Goal: Transaction & Acquisition: Purchase product/service

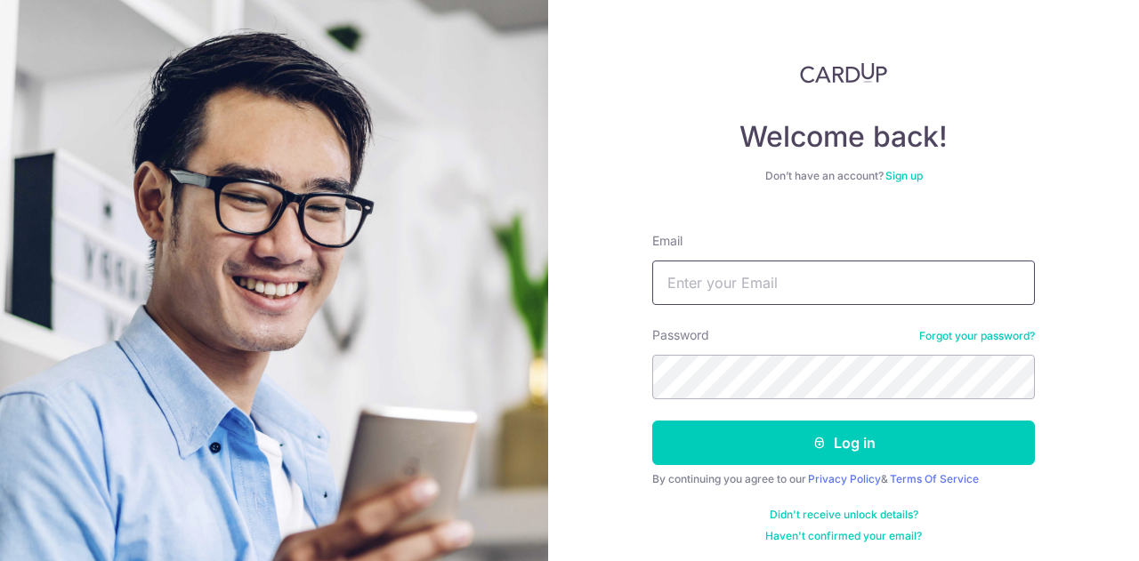
click at [755, 284] on input "Email" at bounding box center [843, 283] width 383 height 44
type input "gav64@hotmail.com"
click at [652, 421] on button "Log in" at bounding box center [843, 443] width 383 height 44
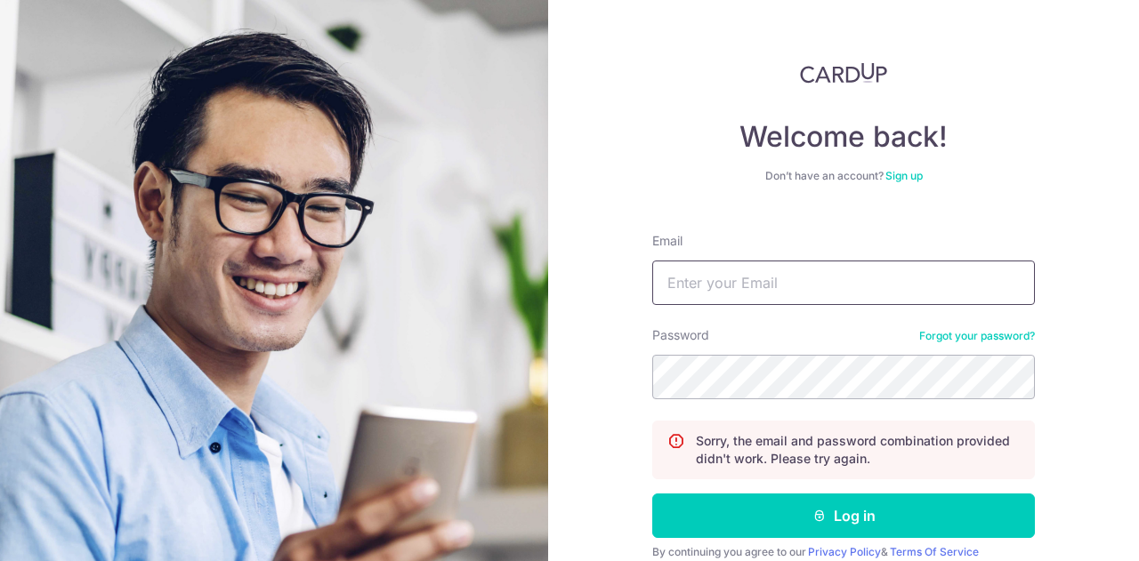
click at [762, 293] on input "Email" at bounding box center [843, 283] width 383 height 44
type input "gav64@hotmail.com"
click at [652, 494] on button "Log in" at bounding box center [843, 516] width 383 height 44
click at [749, 286] on input "Email" at bounding box center [843, 283] width 383 height 44
type input "[EMAIL_ADDRESS][DOMAIN_NAME]"
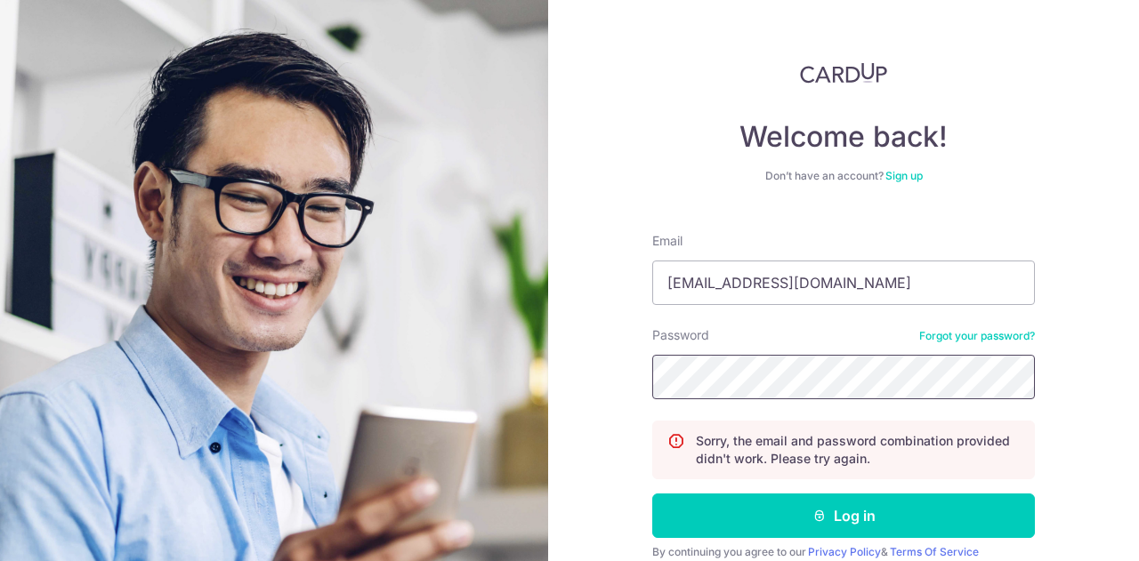
click at [652, 494] on button "Log in" at bounding box center [843, 516] width 383 height 44
click at [787, 291] on input "Email" at bounding box center [843, 283] width 383 height 44
type input "[EMAIL_ADDRESS][DOMAIN_NAME]"
click at [652, 494] on button "Log in" at bounding box center [843, 516] width 383 height 44
click at [954, 341] on link "Forgot your password?" at bounding box center [977, 336] width 116 height 14
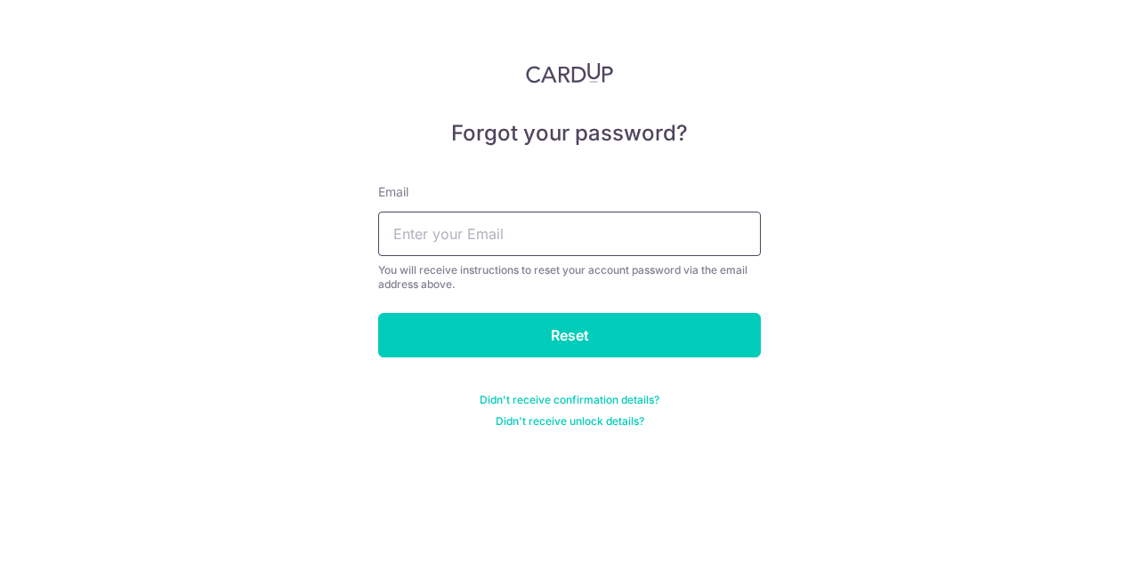
click at [480, 250] on input "text" at bounding box center [569, 234] width 383 height 44
type input "[EMAIL_ADDRESS][DOMAIN_NAME]"
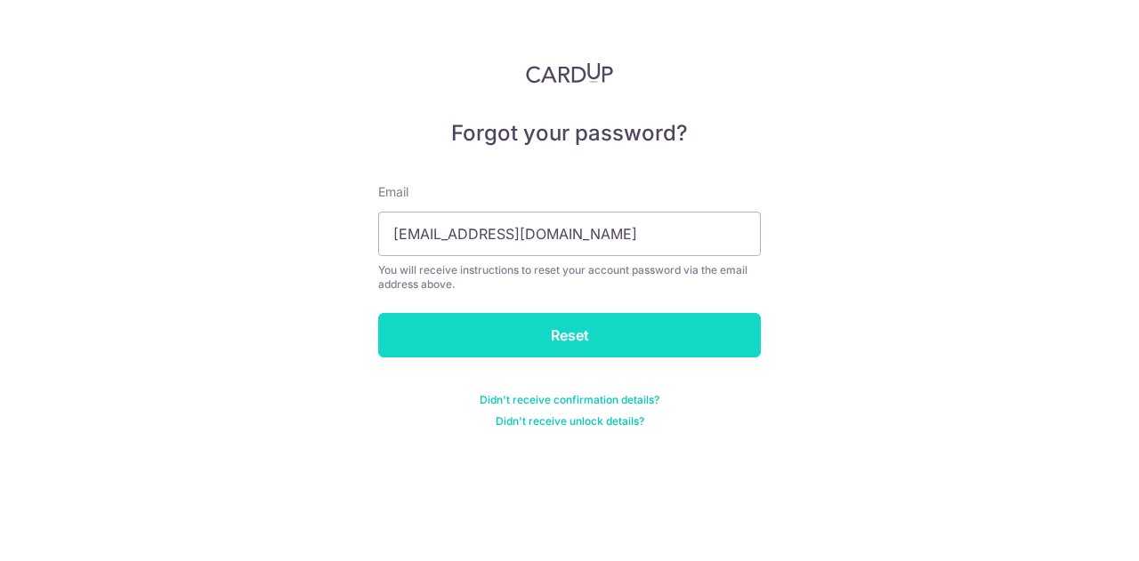
click at [577, 341] on input "Reset" at bounding box center [569, 335] width 383 height 44
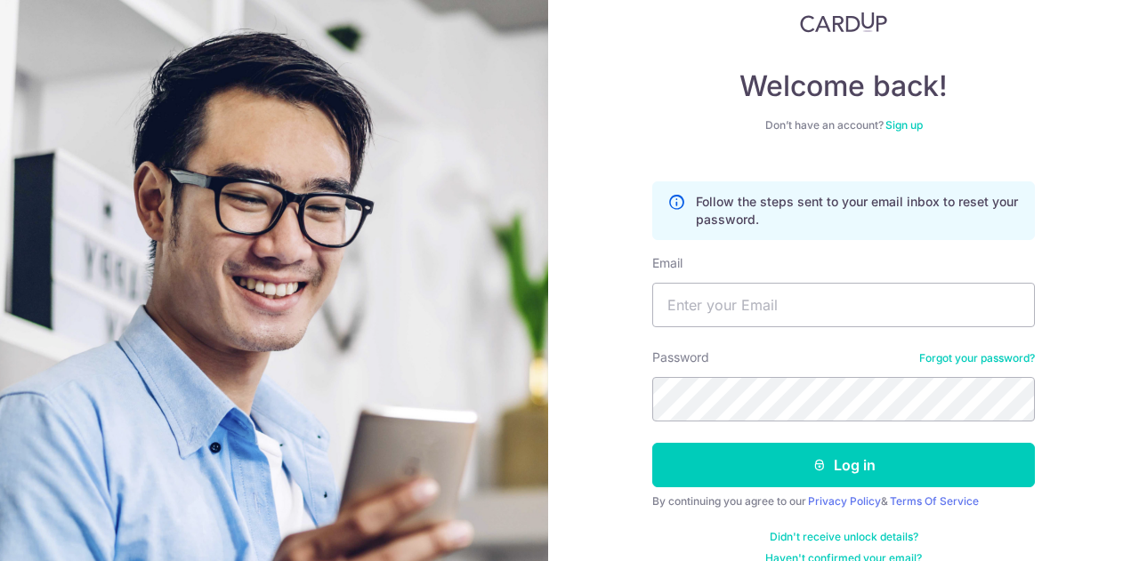
scroll to position [75, 0]
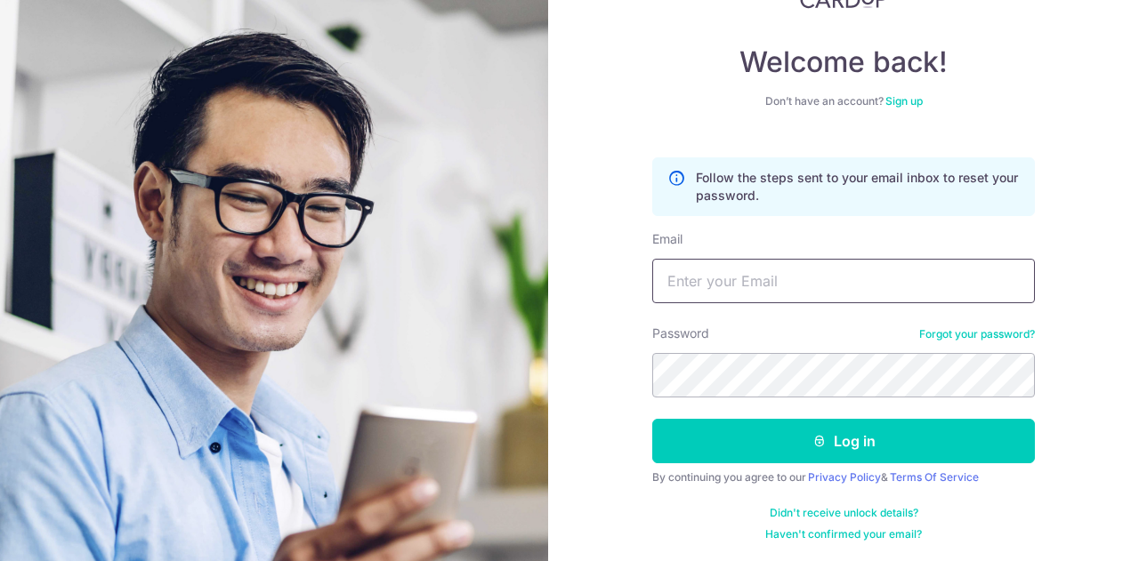
click at [798, 287] on input "Email" at bounding box center [843, 281] width 383 height 44
type input "gav64@hotmail.com"
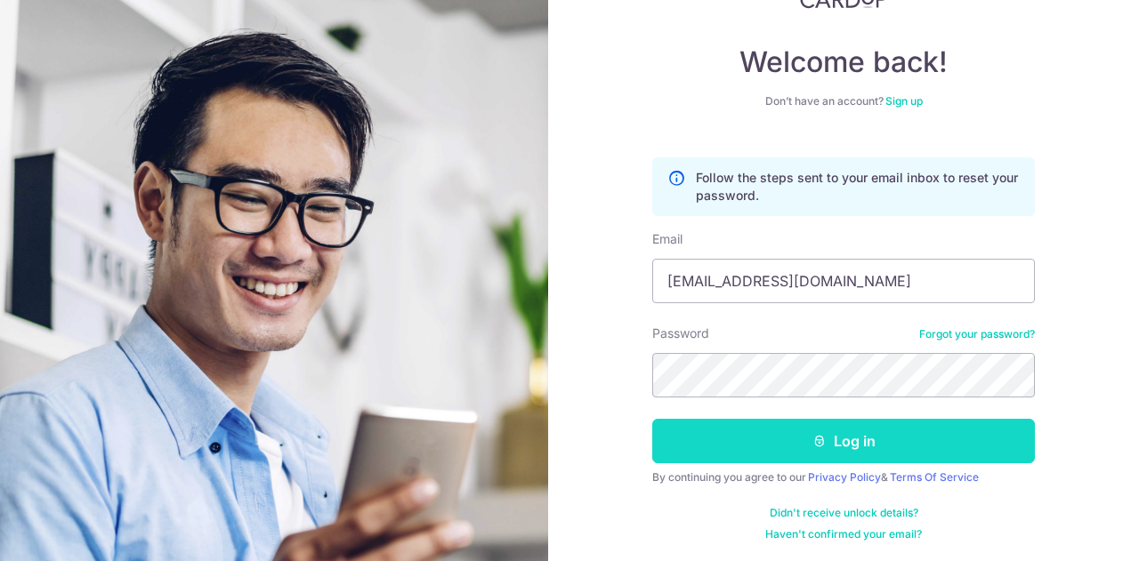
click at [803, 442] on button "Log in" at bounding box center [843, 441] width 383 height 44
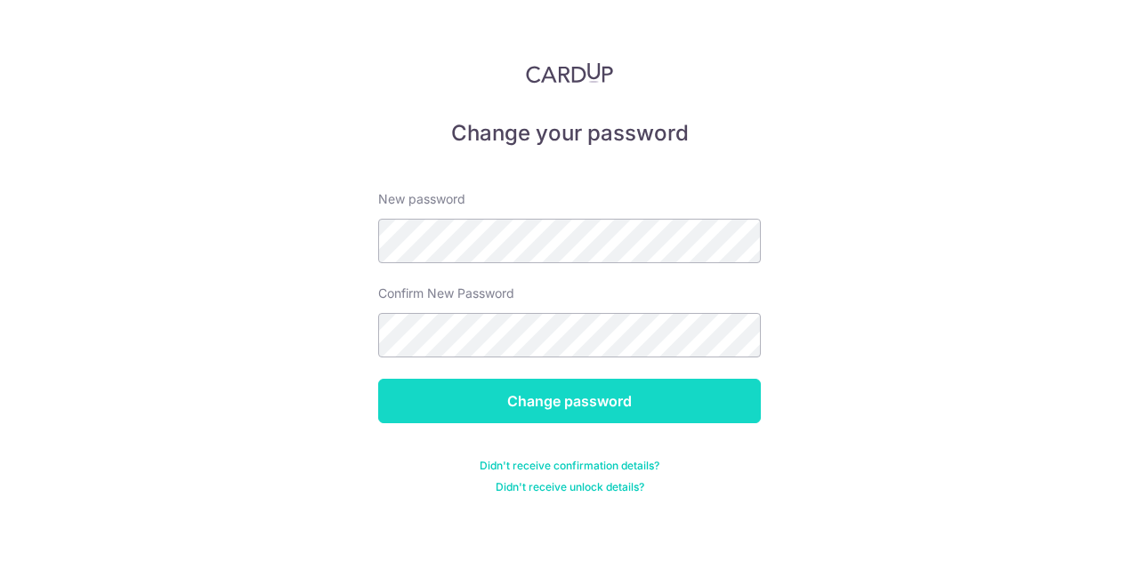
click at [577, 394] on input "Change password" at bounding box center [569, 401] width 383 height 44
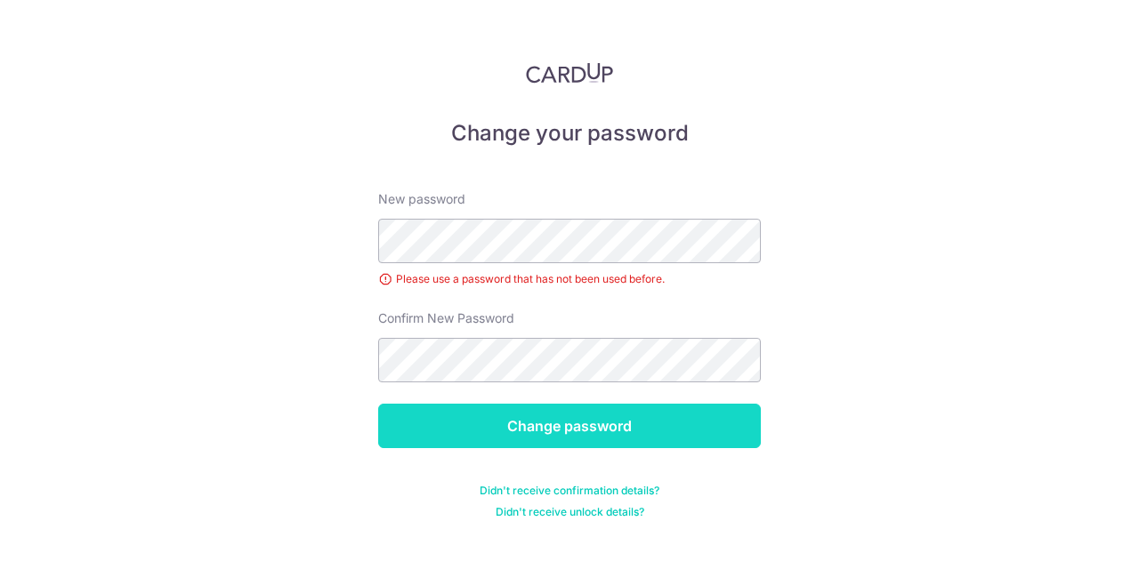
click at [566, 427] on input "Change password" at bounding box center [569, 426] width 383 height 44
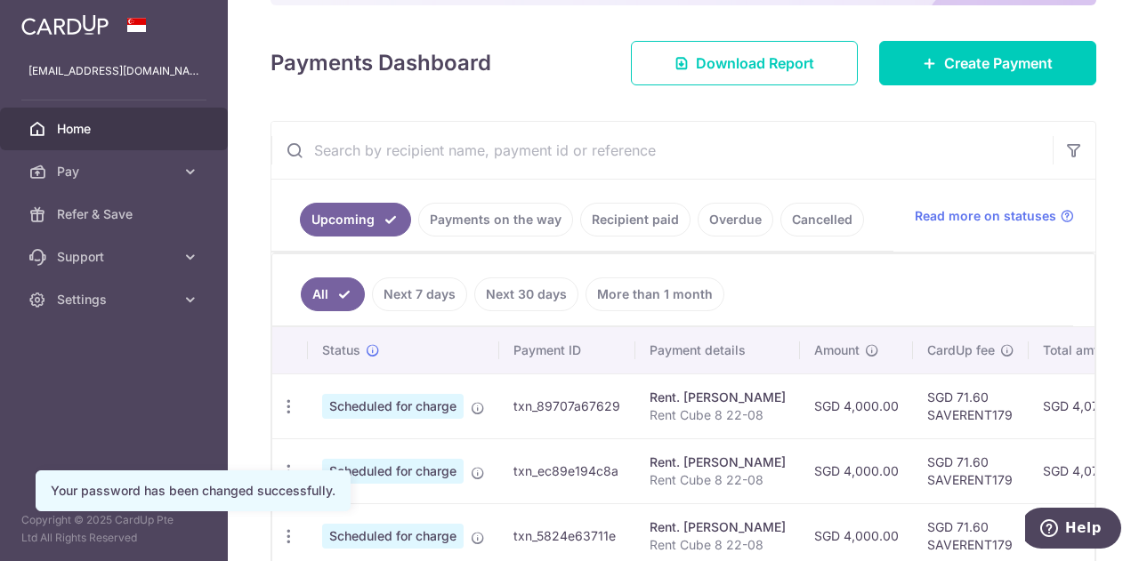
scroll to position [237, 0]
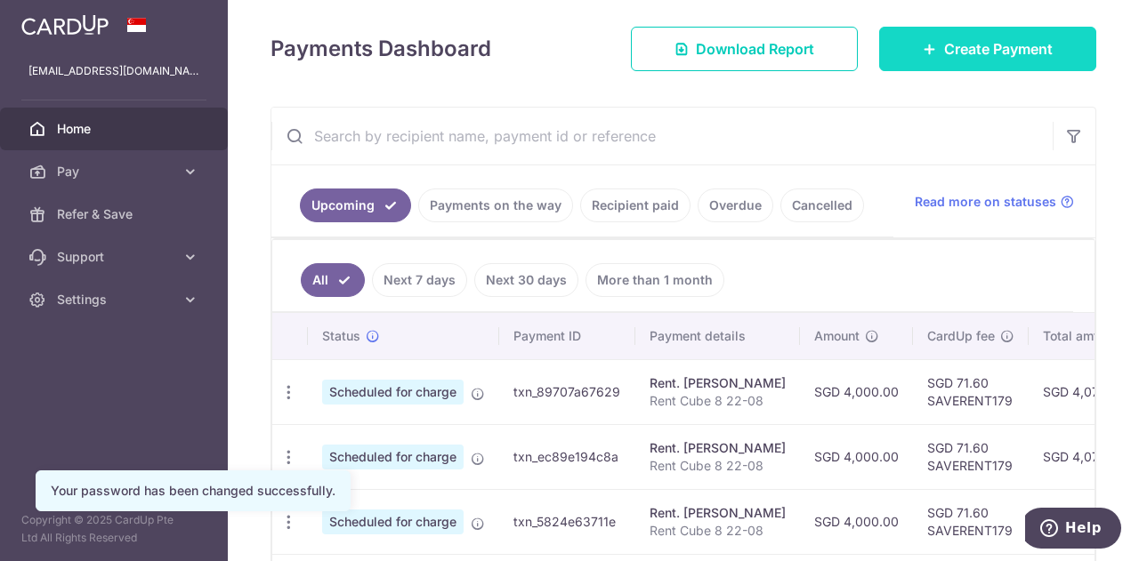
click at [923, 42] on icon at bounding box center [930, 49] width 14 height 14
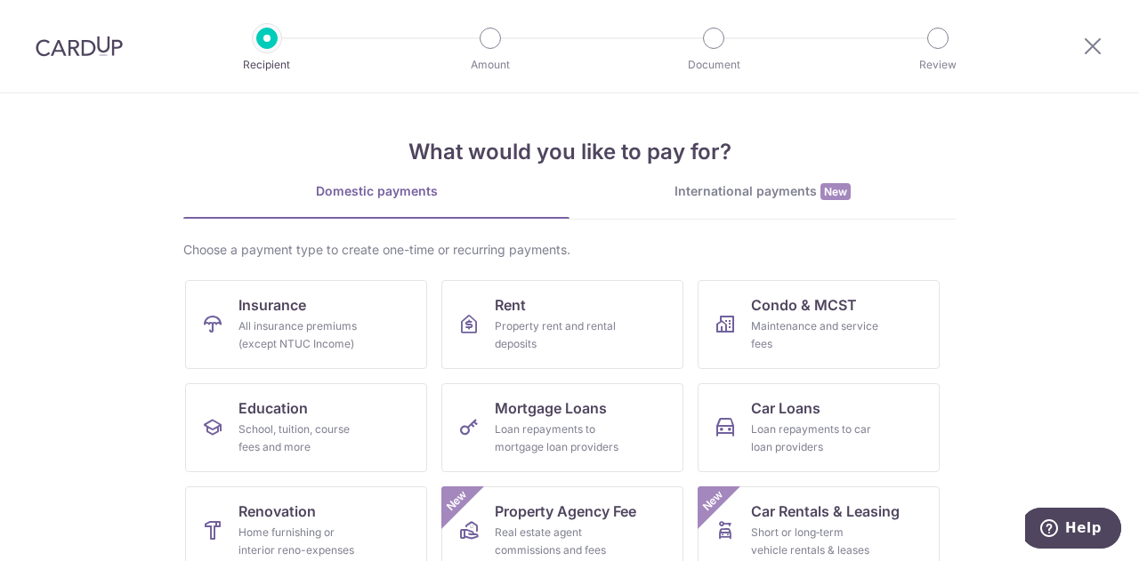
scroll to position [233, 0]
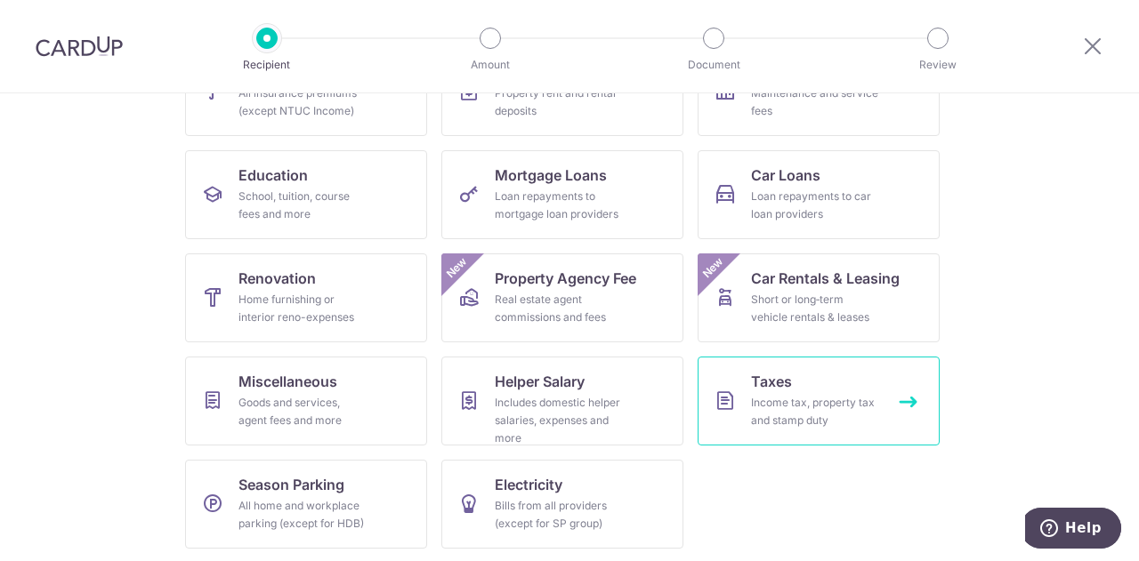
click at [767, 375] on span "Taxes" at bounding box center [771, 381] width 41 height 21
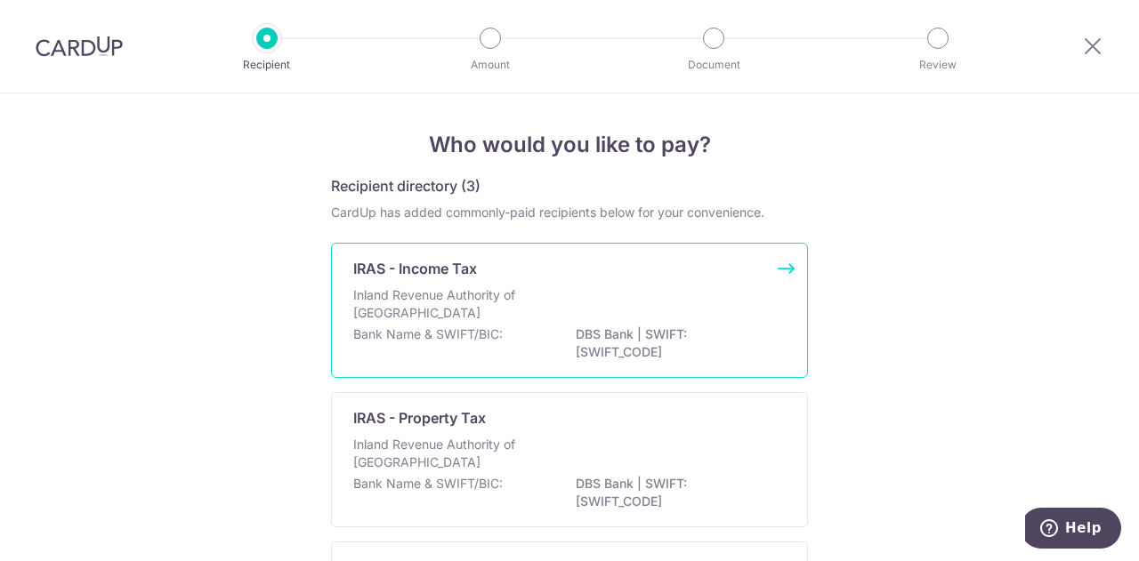
click at [585, 270] on div "IRAS - Income Tax" at bounding box center [558, 268] width 411 height 21
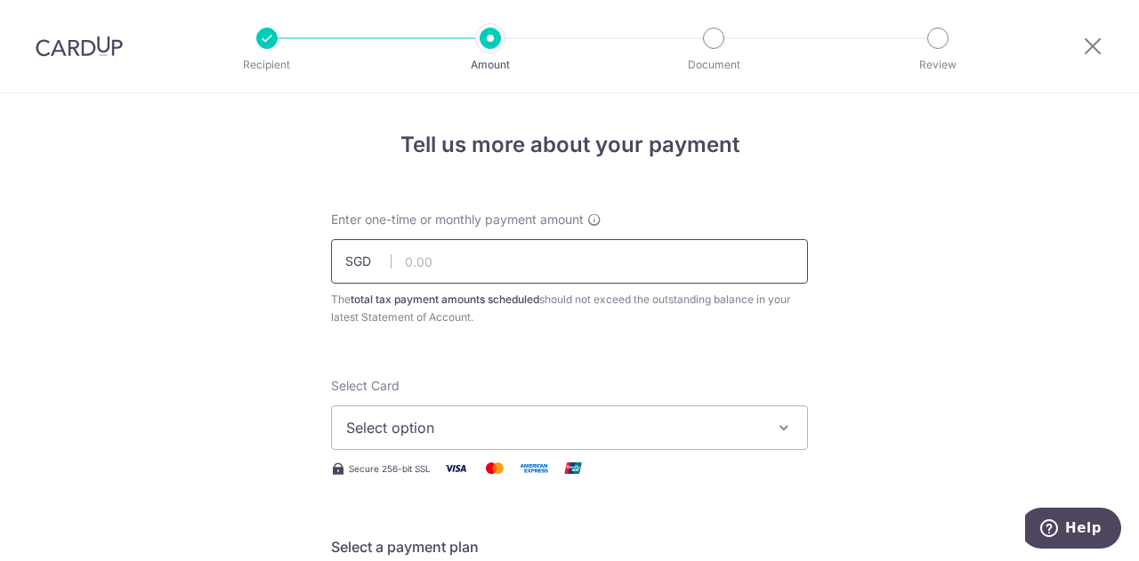
click at [459, 270] on input "text" at bounding box center [569, 261] width 477 height 44
type input "711.78"
click at [421, 415] on button "Select option" at bounding box center [569, 428] width 477 height 44
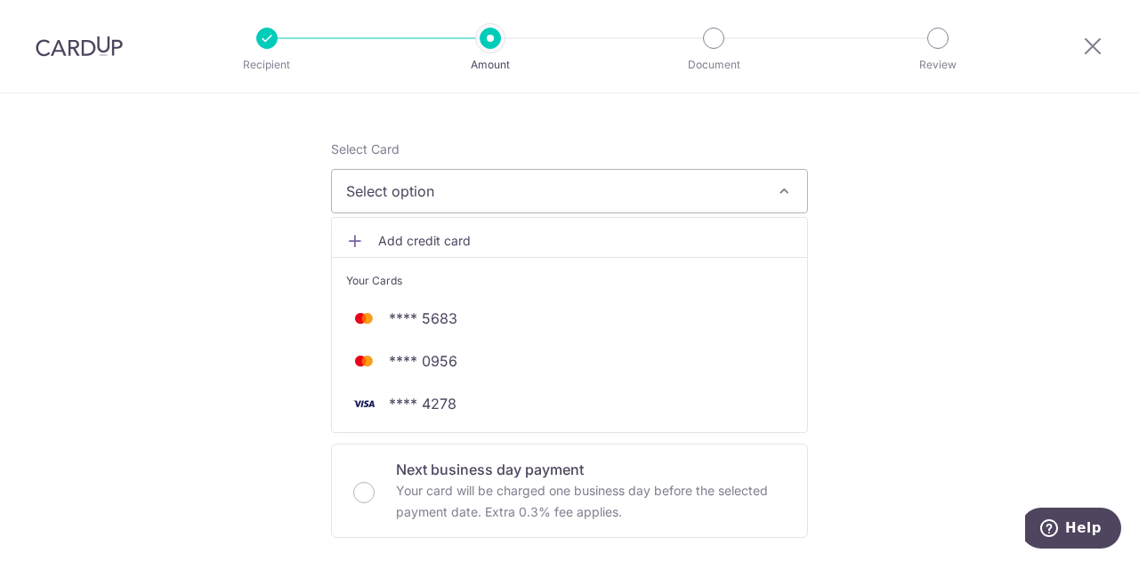
scroll to position [237, 0]
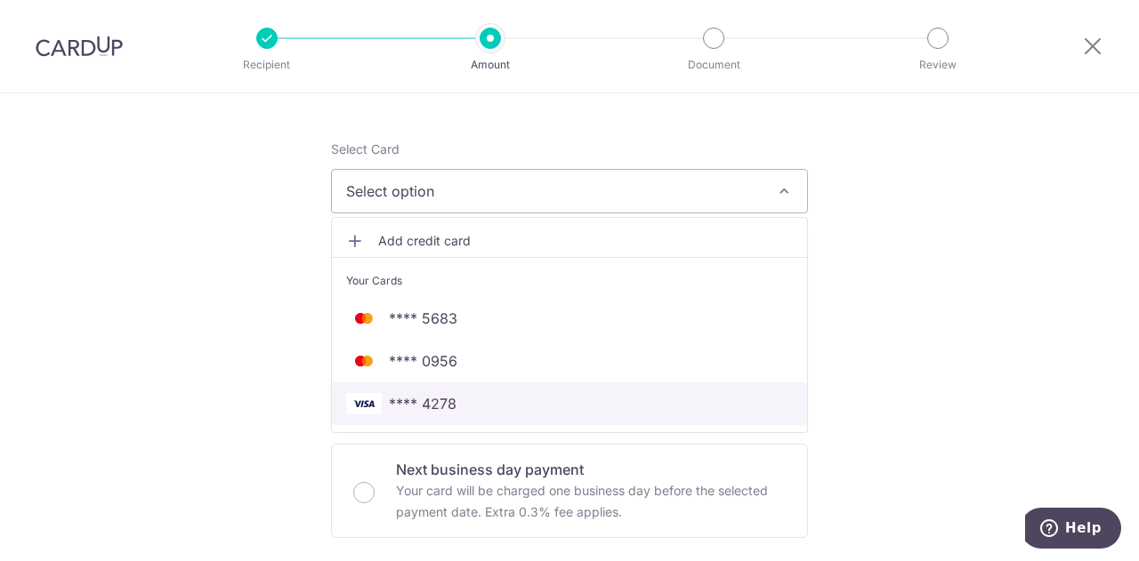
click at [442, 403] on span "**** 4278" at bounding box center [423, 403] width 68 height 21
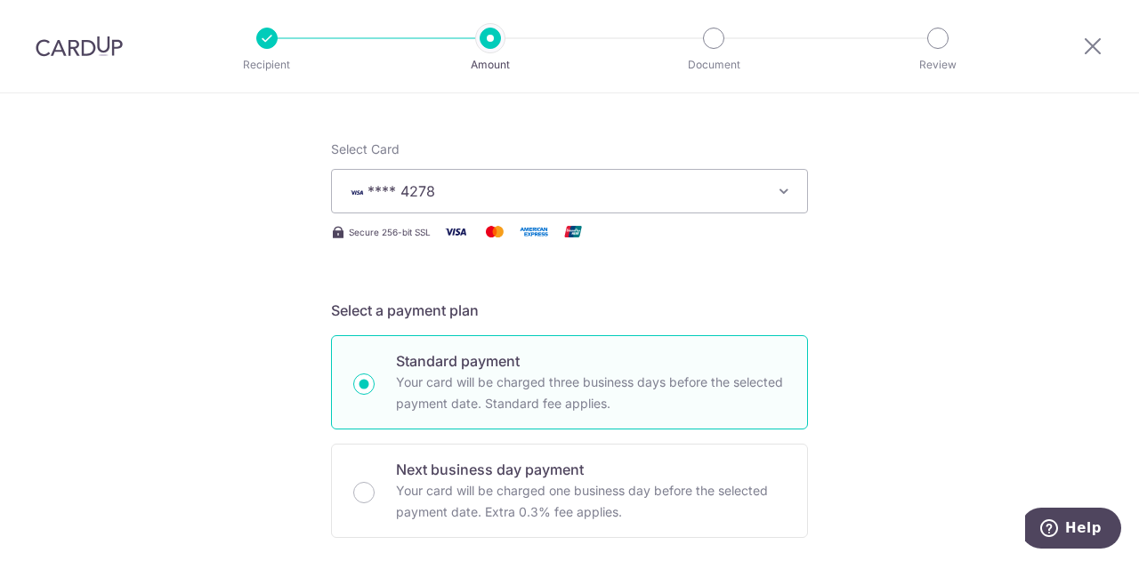
scroll to position [474, 0]
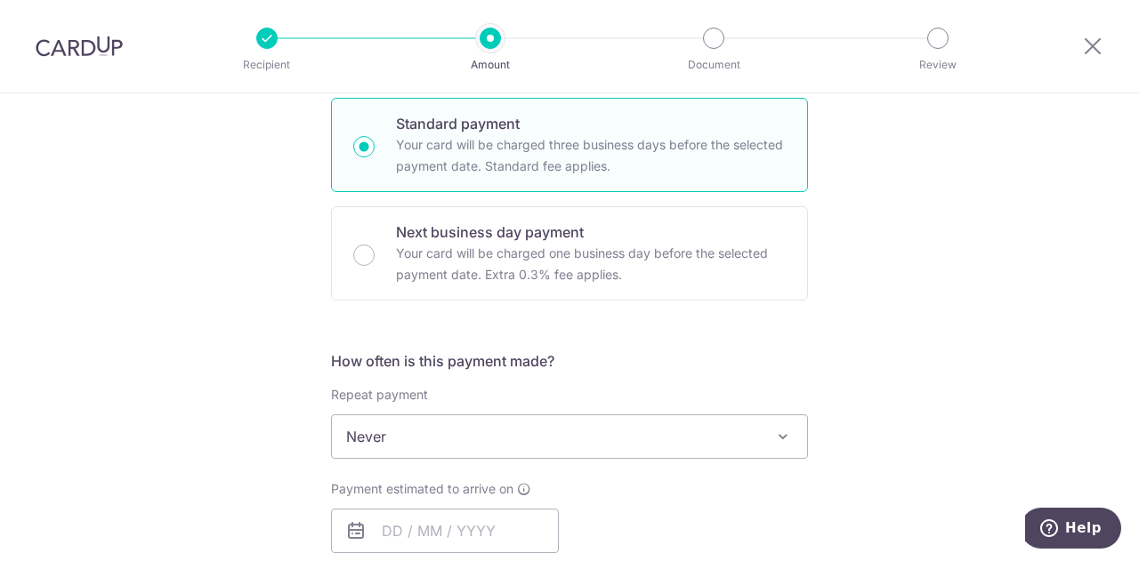
click at [498, 450] on span "Never" at bounding box center [569, 437] width 475 height 43
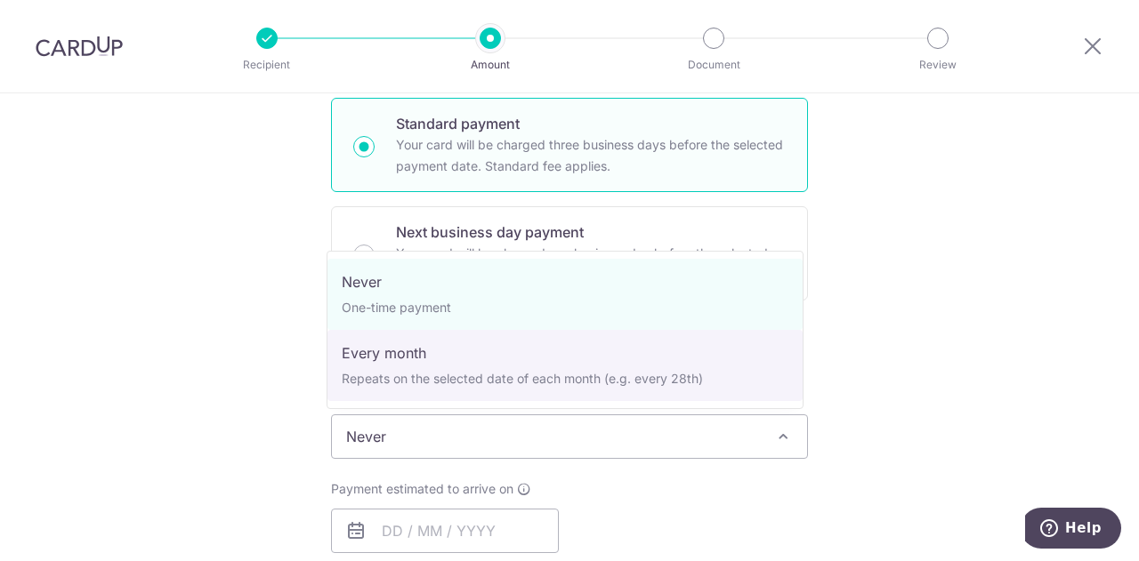
select select "3"
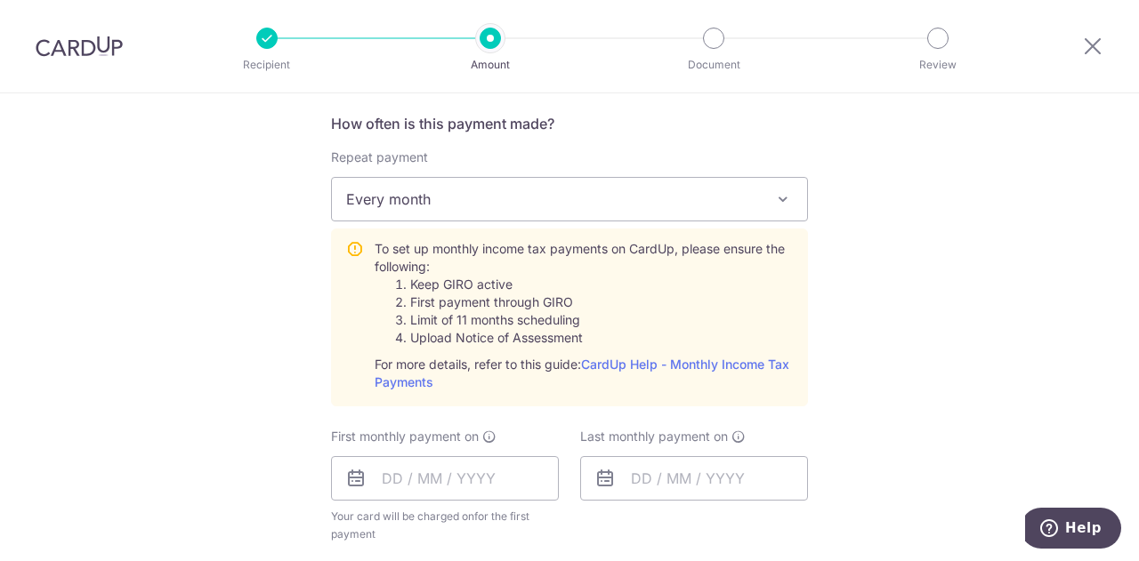
scroll to position [949, 0]
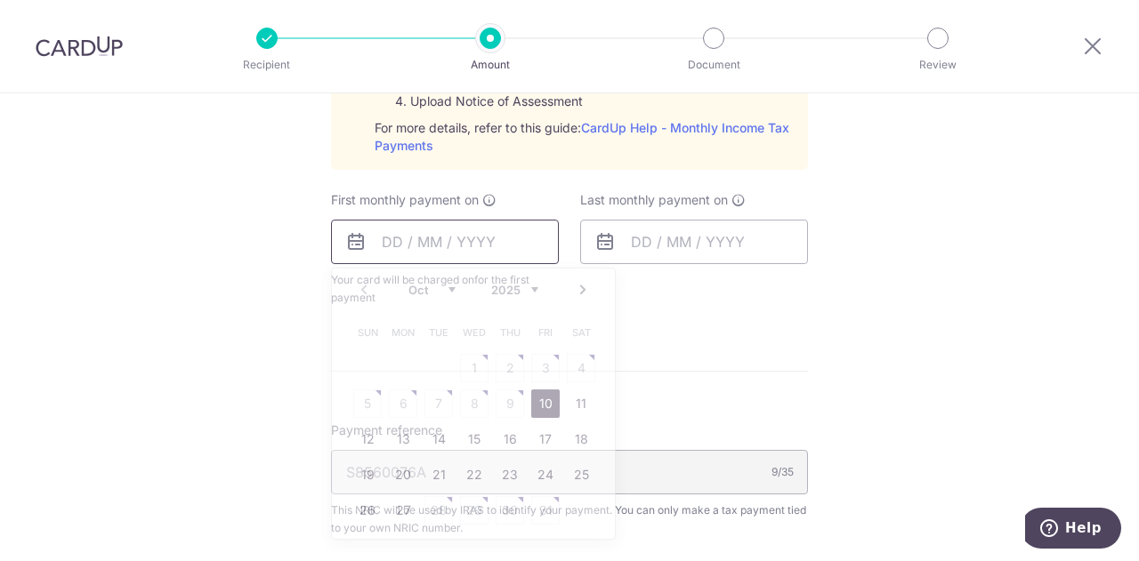
click at [389, 230] on input "text" at bounding box center [445, 242] width 228 height 44
click at [342, 311] on div "Prev Next Oct Nov Dec 2025 2026 Sun Mon Tue Wed Thu Fri Sat 1 2 3 4 5 6 7 8 9 1…" at bounding box center [473, 429] width 285 height 323
click at [578, 295] on link "Next" at bounding box center [582, 289] width 21 height 21
click at [572, 365] on table "Sun Mon Tue Wed Thu Fri Sat 1 2 3 4 5 6 7 8 9 10 11 12 13 14 15 16 17 18 19 20 …" at bounding box center [474, 439] width 249 height 249
click at [366, 289] on link "Prev" at bounding box center [363, 289] width 21 height 21
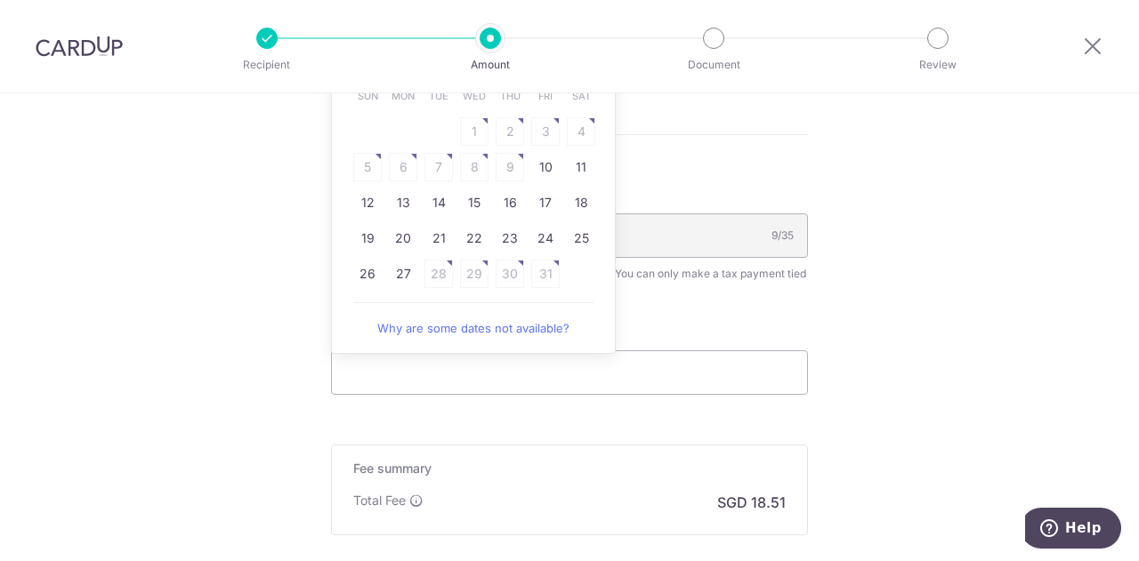
scroll to position [1186, 0]
click at [390, 274] on link "27" at bounding box center [403, 273] width 28 height 28
type input "27/10/2025"
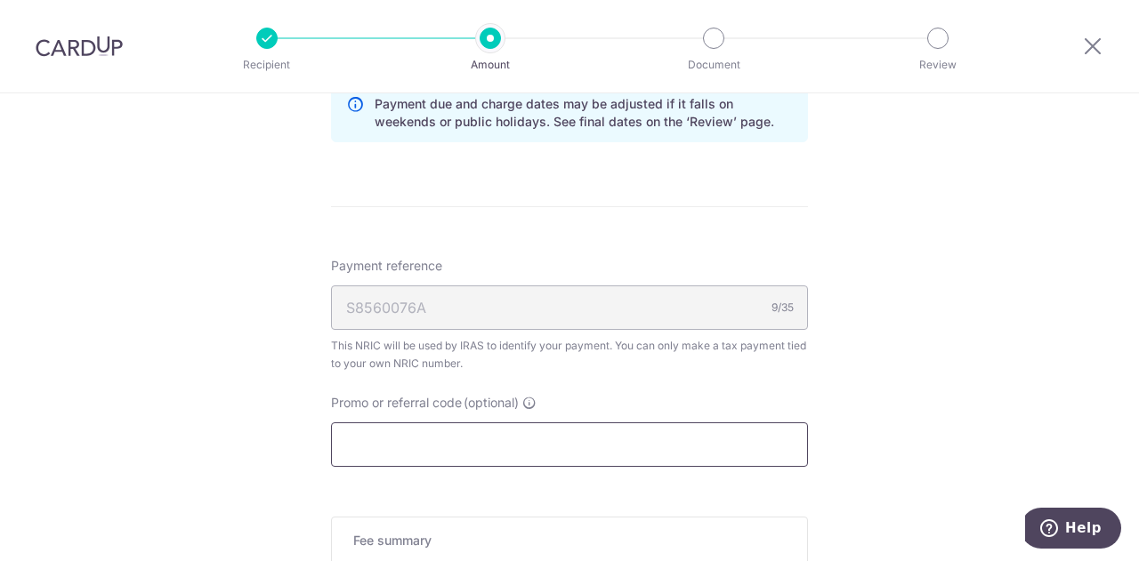
click at [367, 442] on input "Promo or referral code (optional)" at bounding box center [569, 445] width 477 height 44
paste input "VTAX25R"
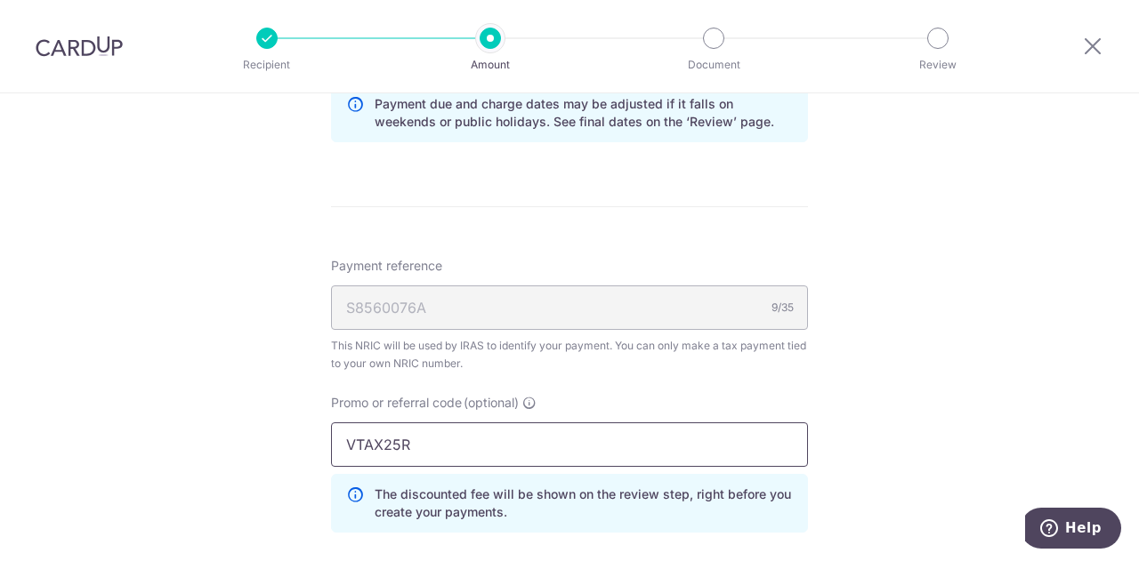
type input "VTAX25R"
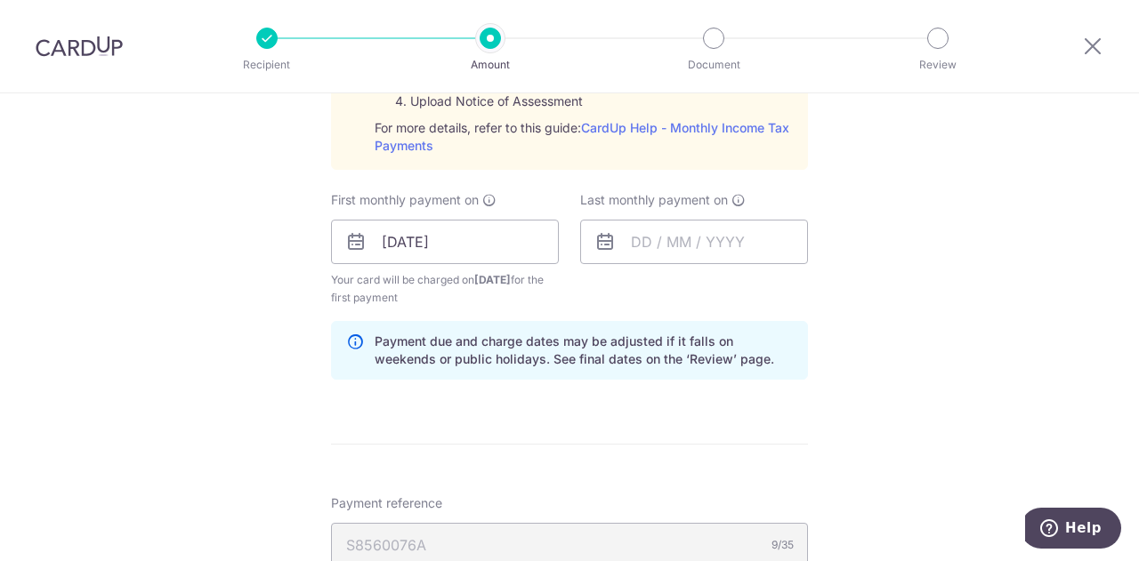
scroll to position [949, 0]
click at [714, 236] on input "text" at bounding box center [694, 242] width 228 height 44
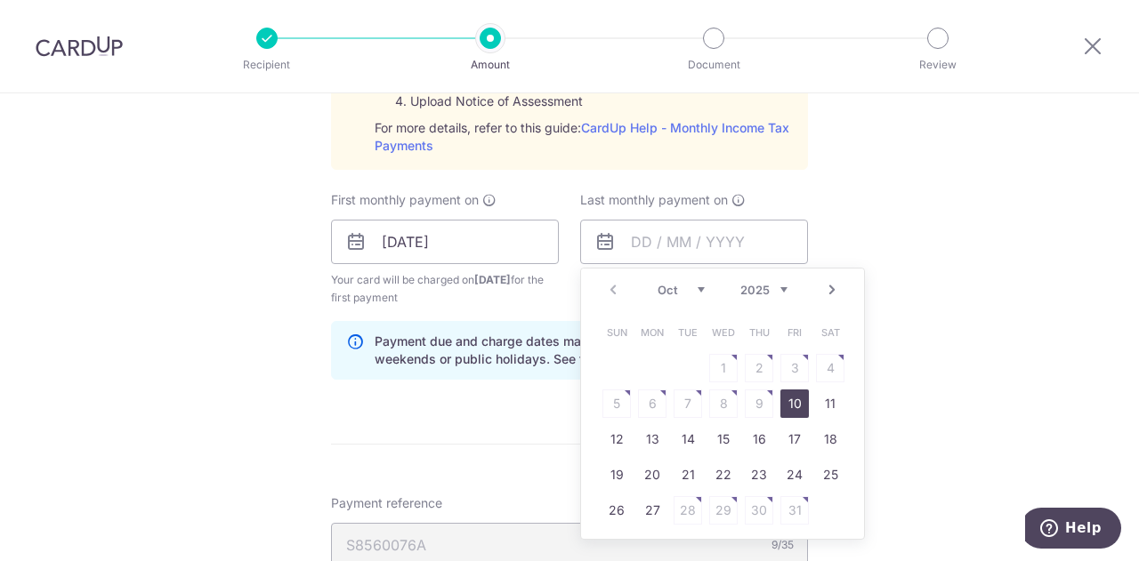
click at [823, 287] on link "Next" at bounding box center [831, 289] width 21 height 21
click at [821, 292] on link "Next" at bounding box center [831, 289] width 21 height 21
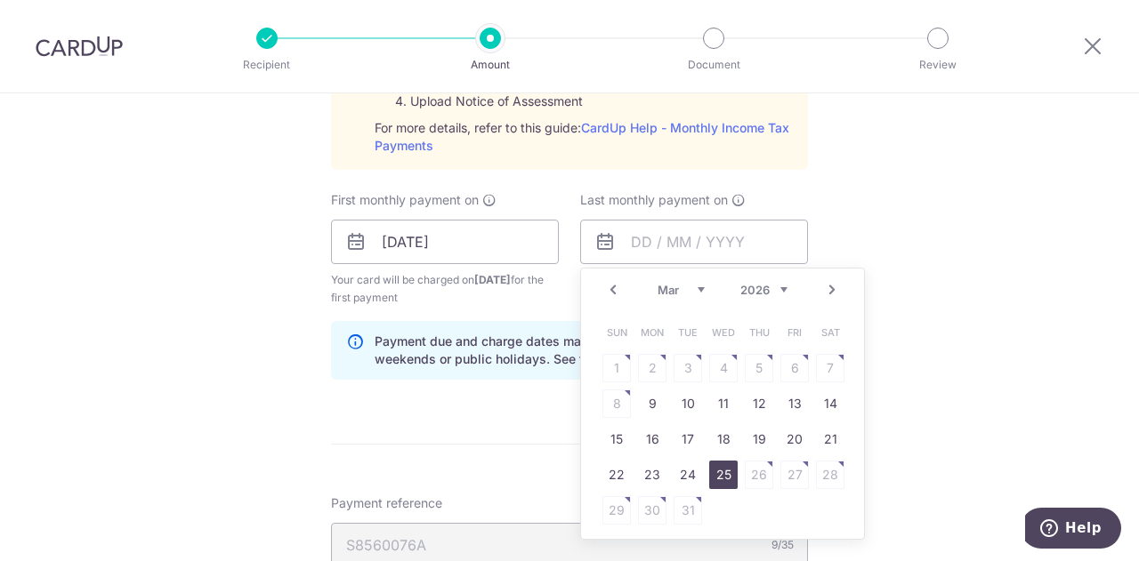
click at [723, 471] on link "25" at bounding box center [723, 475] width 28 height 28
type input "25/03/2026"
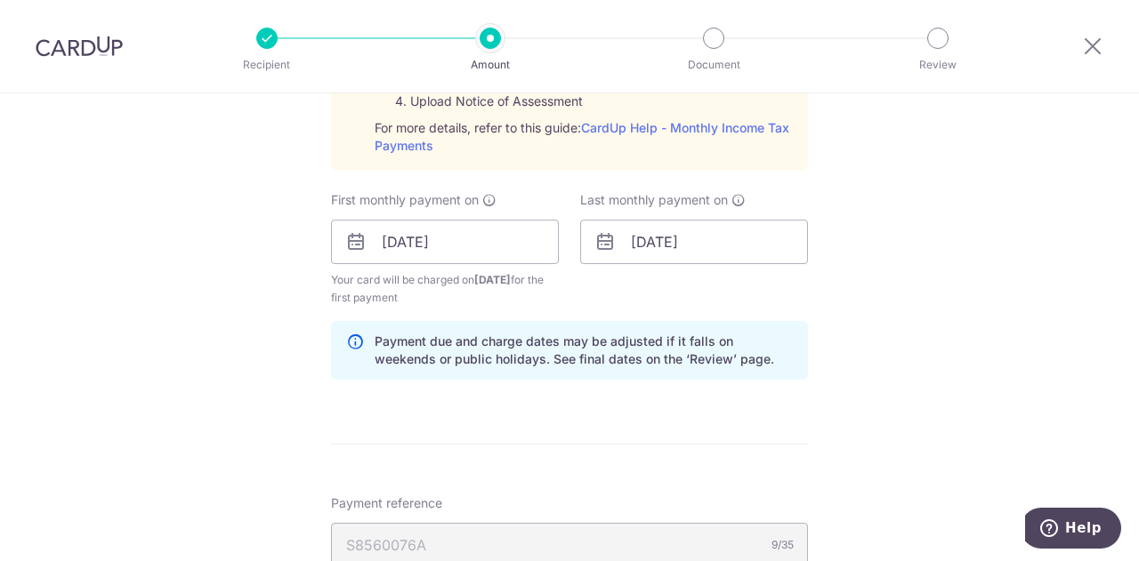
click at [906, 393] on div "Tell us more about your payment Enter one-time or monthly payment amount SGD 71…" at bounding box center [569, 149] width 1139 height 2008
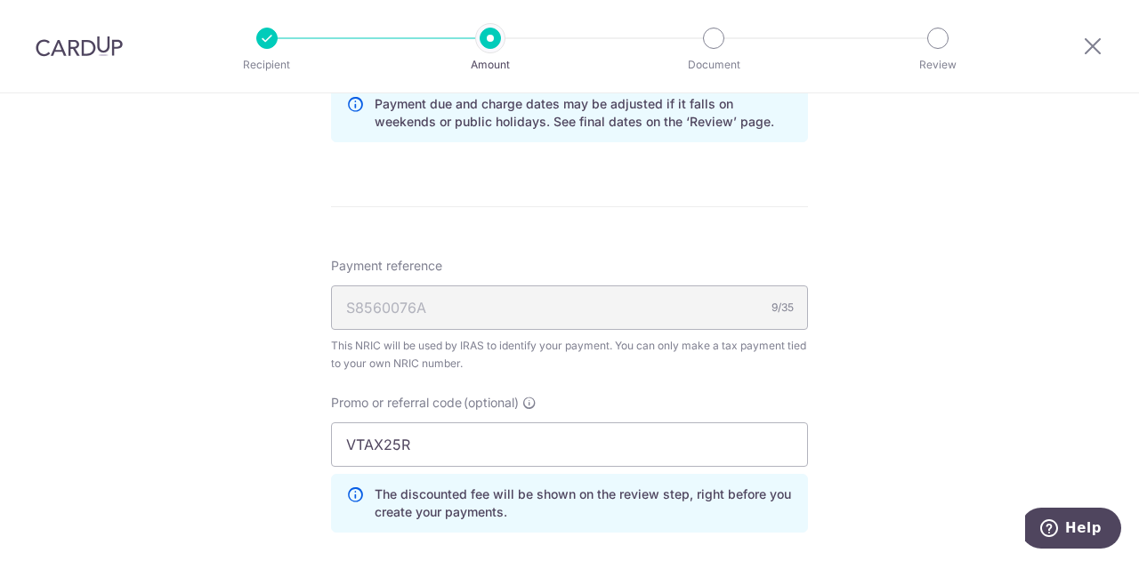
scroll to position [1424, 0]
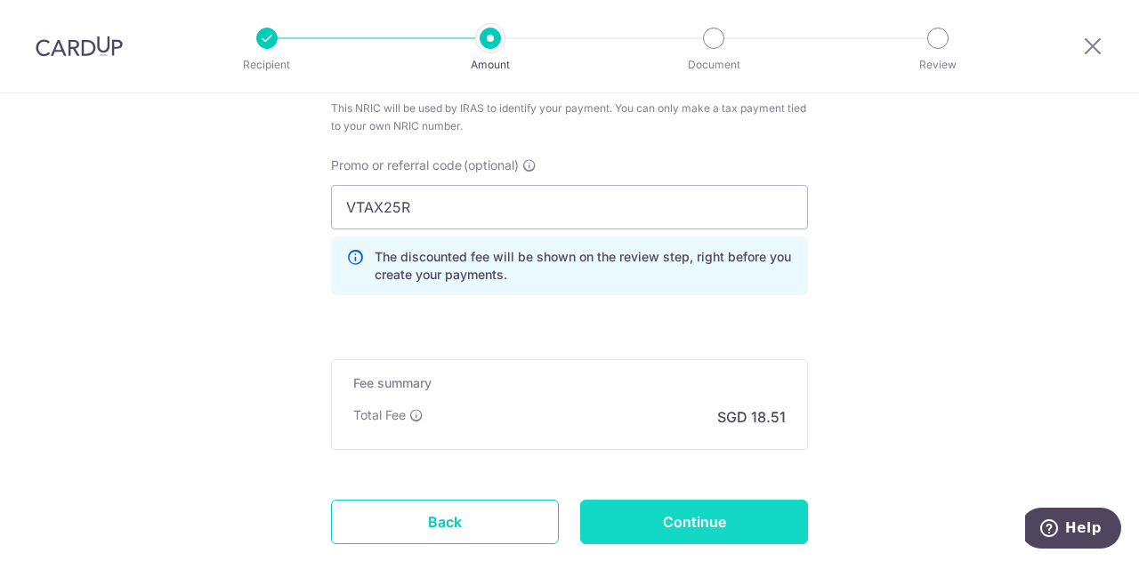
click at [737, 501] on input "Continue" at bounding box center [694, 522] width 228 height 44
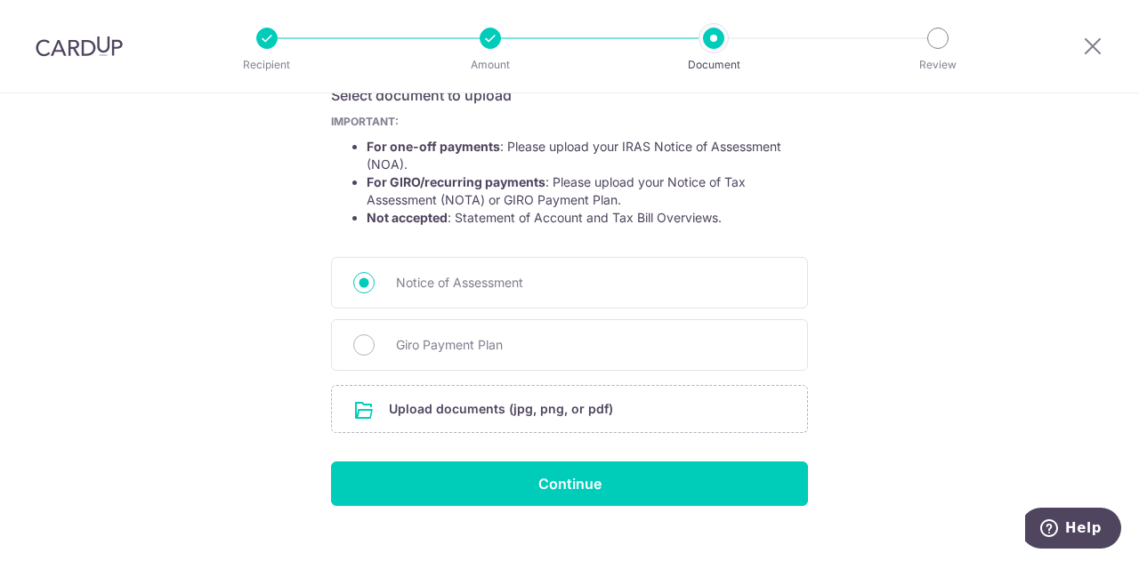
scroll to position [343, 0]
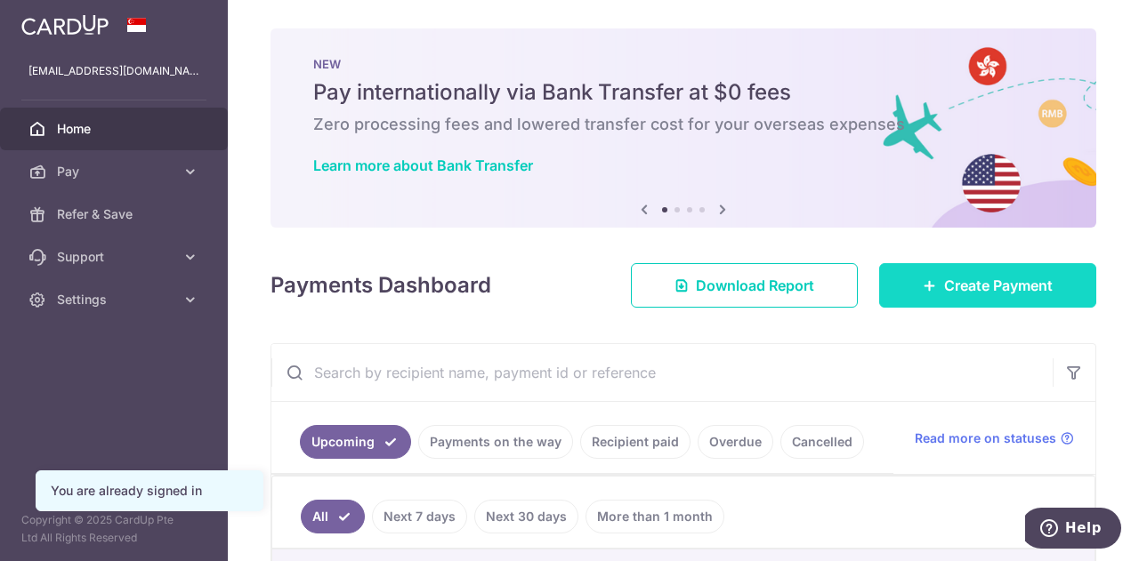
click at [929, 280] on link "Create Payment" at bounding box center [987, 285] width 217 height 44
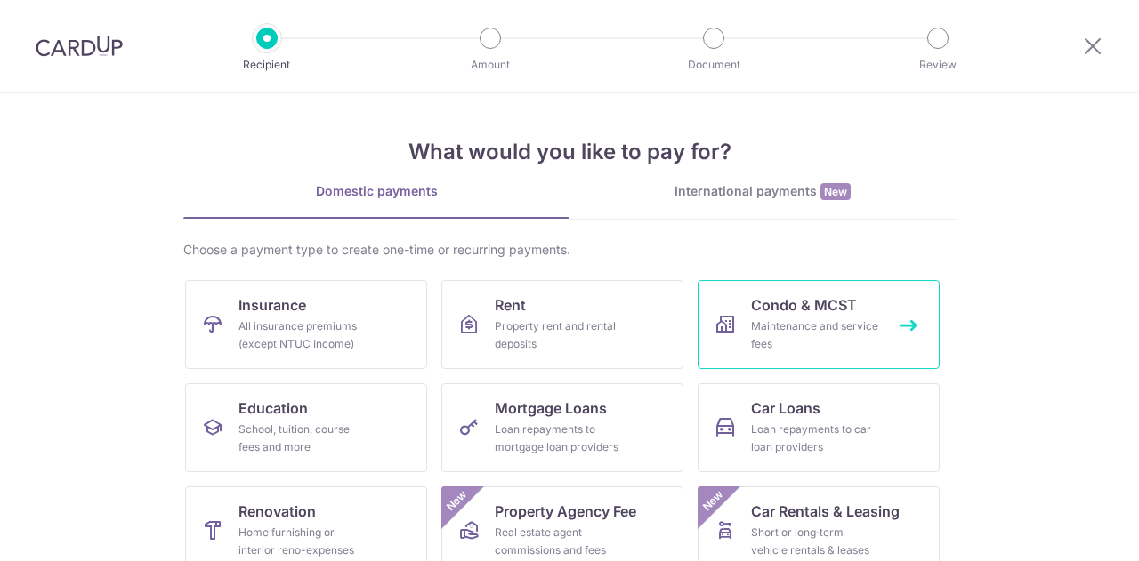
scroll to position [233, 0]
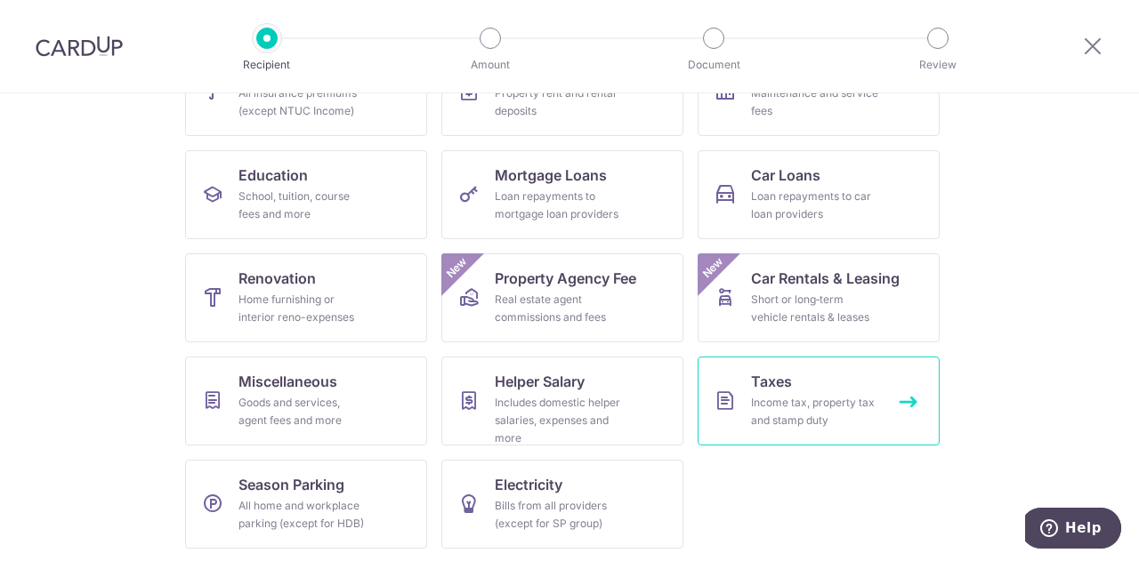
click at [830, 403] on div "Income tax, property tax and stamp duty" at bounding box center [815, 412] width 128 height 36
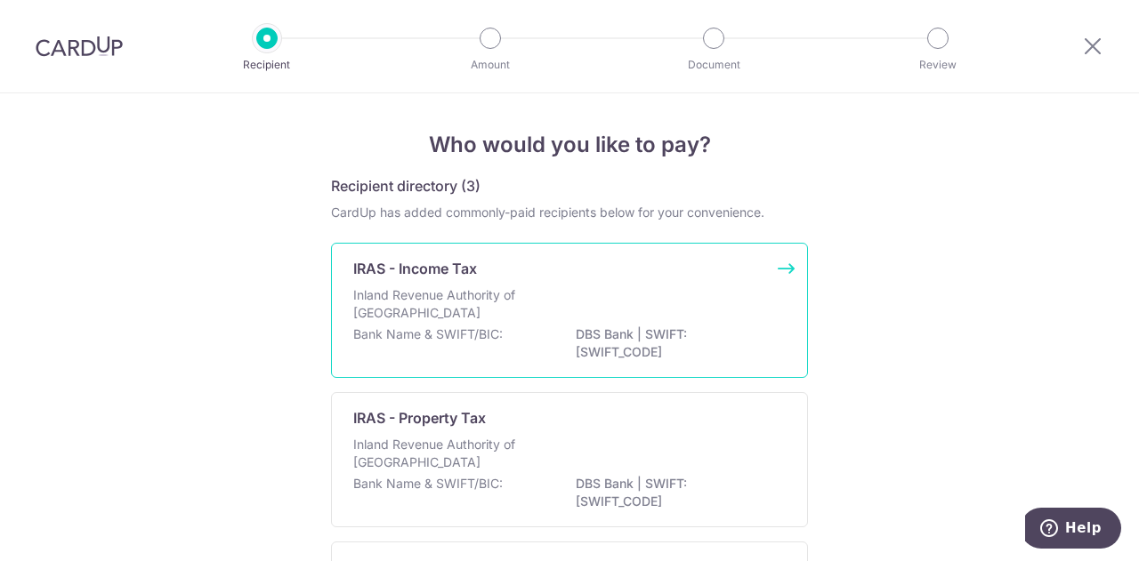
click at [636, 319] on div "Inland Revenue Authority of [GEOGRAPHIC_DATA]" at bounding box center [569, 306] width 432 height 39
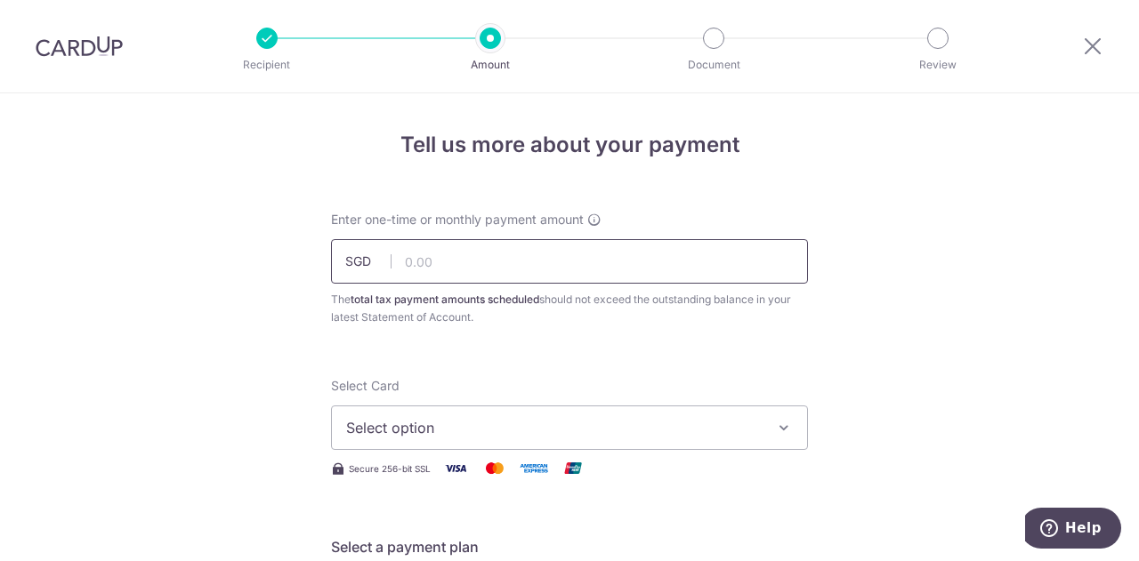
click at [484, 266] on input "text" at bounding box center [569, 261] width 477 height 44
type input "711.78"
click at [457, 433] on span "Select option" at bounding box center [553, 427] width 415 height 21
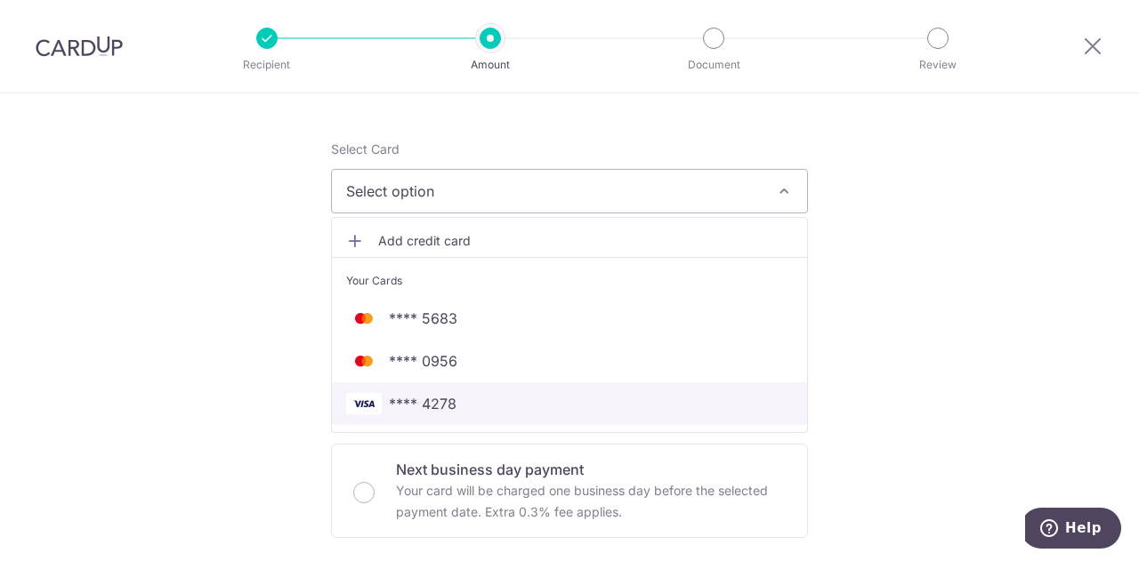
click at [470, 408] on span "**** 4278" at bounding box center [569, 403] width 447 height 21
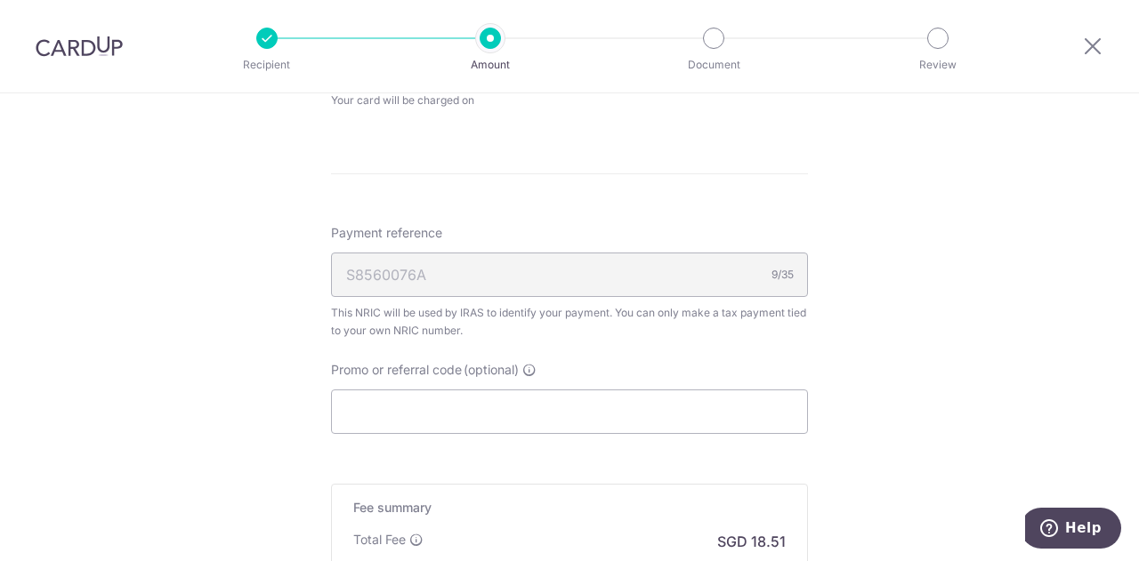
scroll to position [943, 0]
click at [471, 404] on input "Promo or referral code (optional)" at bounding box center [569, 412] width 477 height 44
paste input "VTAX25R"
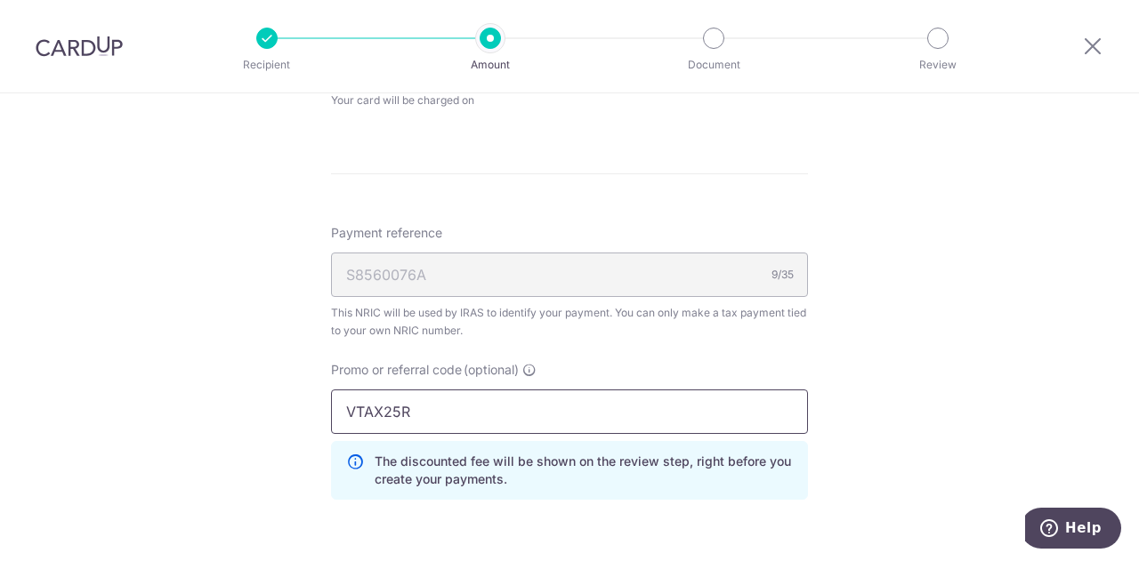
type input "VTAX25R"
click at [863, 362] on div "Tell us more about your payment Enter one-time or monthly payment amount SGD 71…" at bounding box center [569, 16] width 1139 height 1732
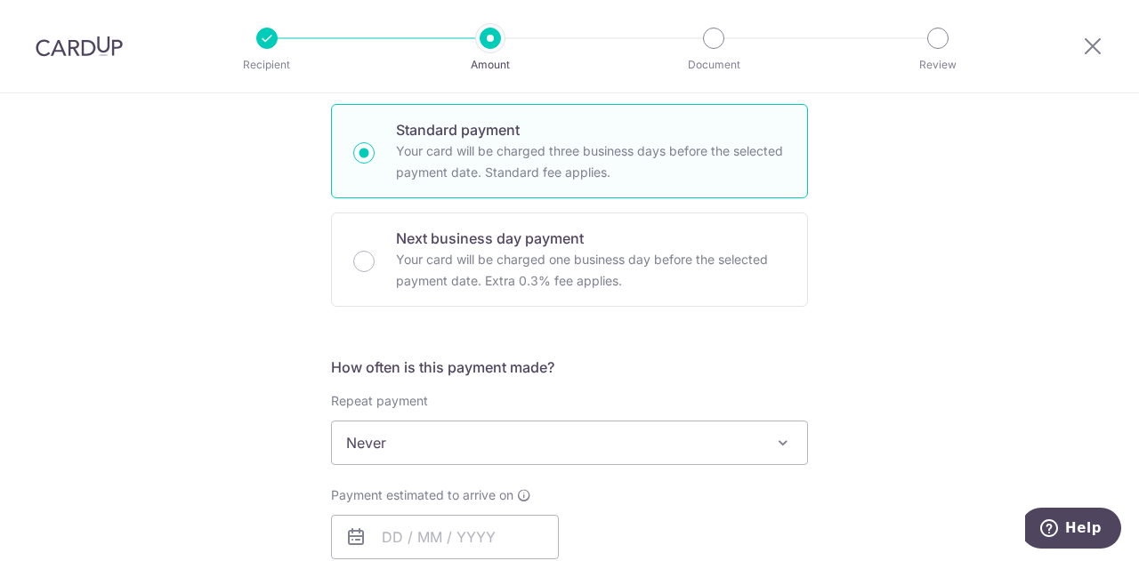
scroll to position [706, 0]
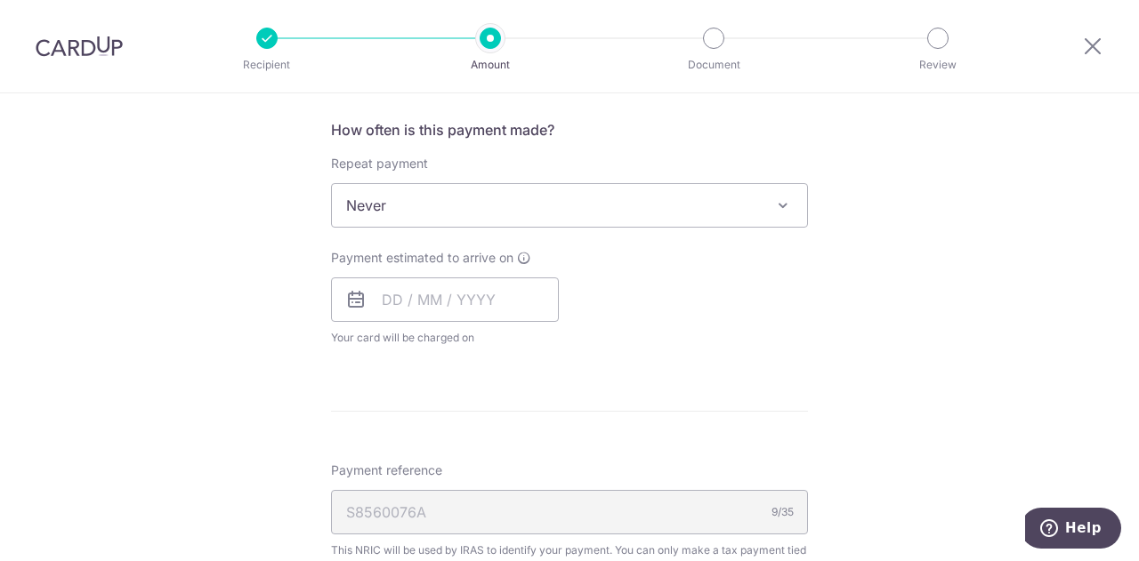
click at [608, 206] on span "Never" at bounding box center [569, 205] width 475 height 43
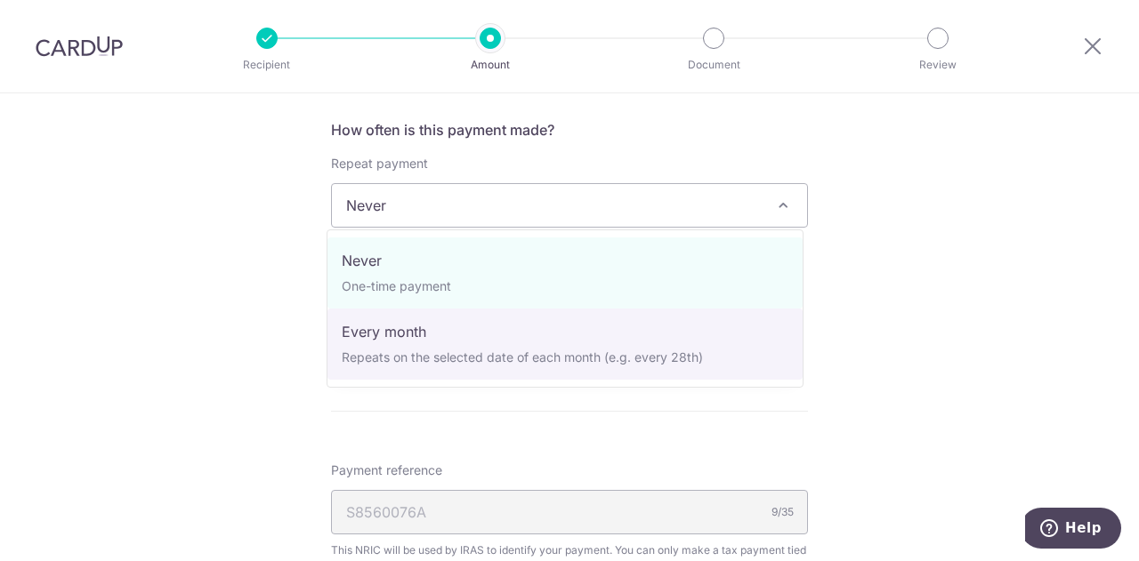
select select "3"
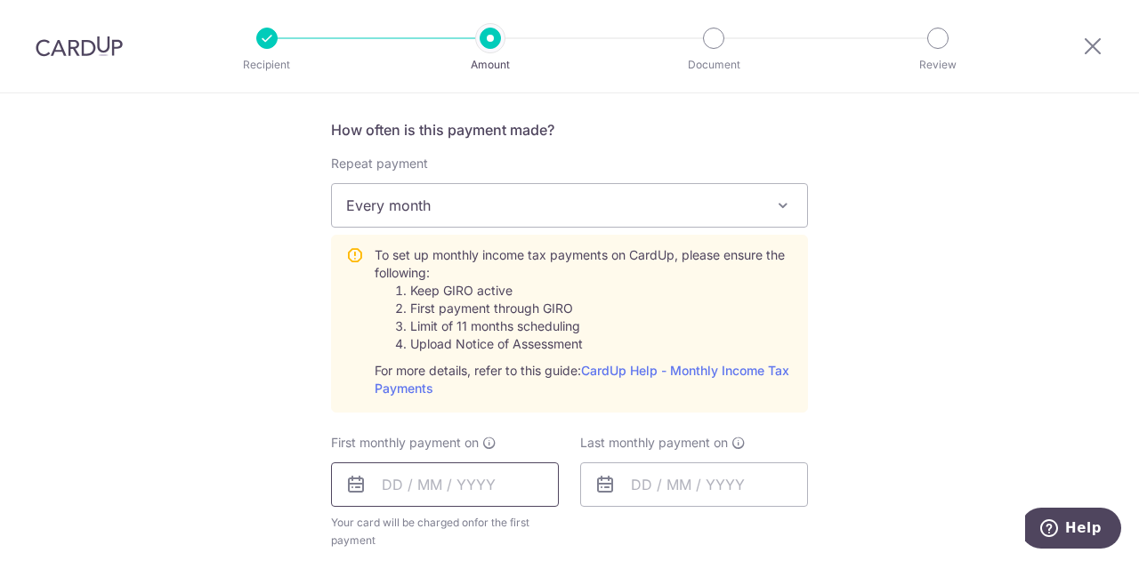
click at [452, 482] on input "text" at bounding box center [445, 485] width 228 height 44
click at [389, 482] on input "text" at bounding box center [445, 485] width 228 height 44
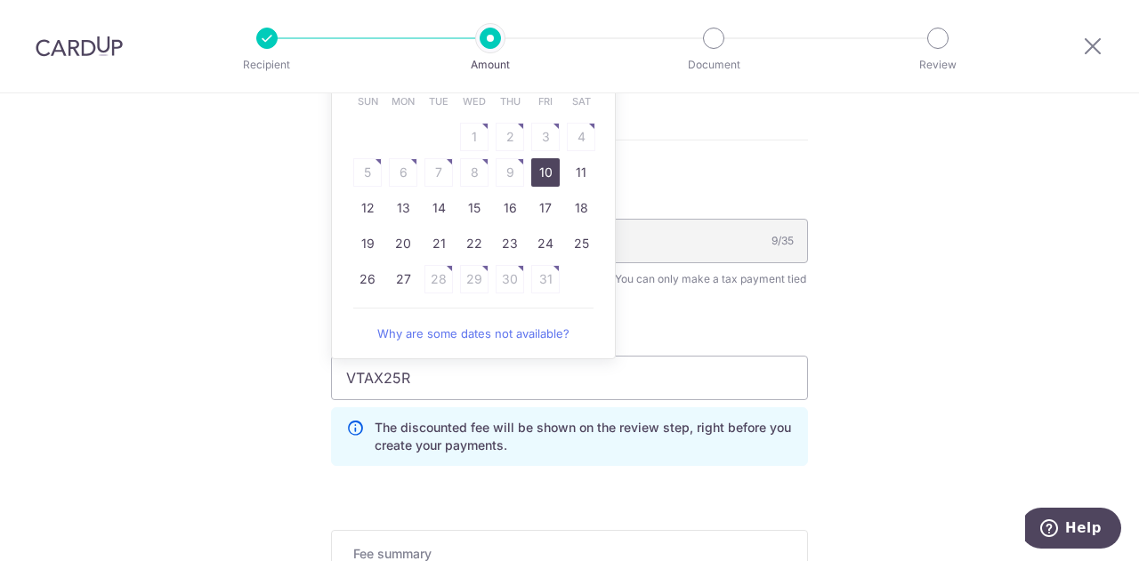
scroll to position [1180, 0]
click at [402, 280] on link "27" at bounding box center [403, 279] width 28 height 28
type input "27/10/2025"
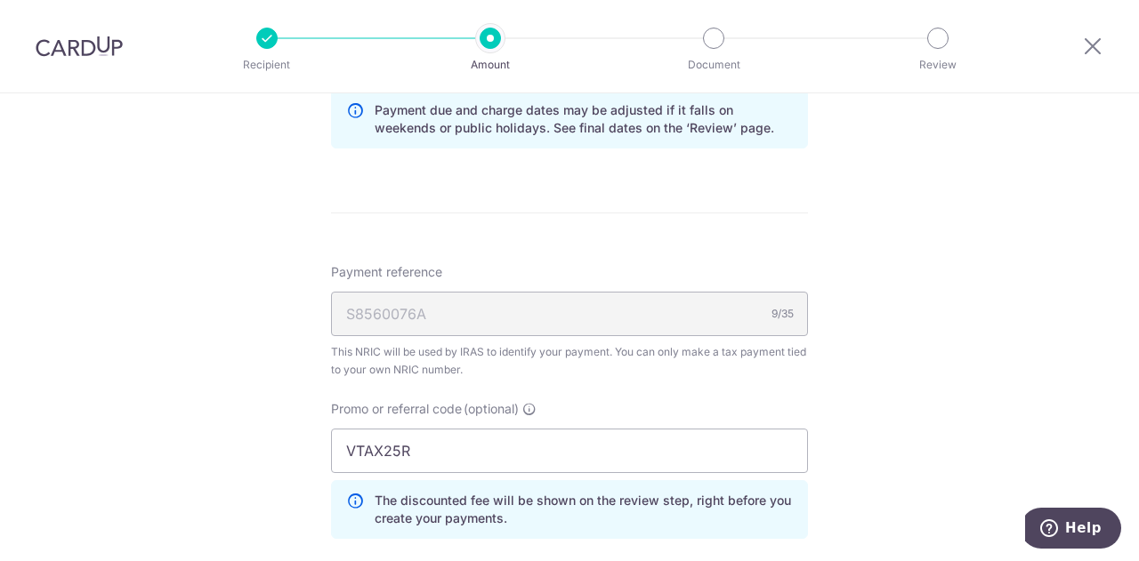
scroll to position [943, 0]
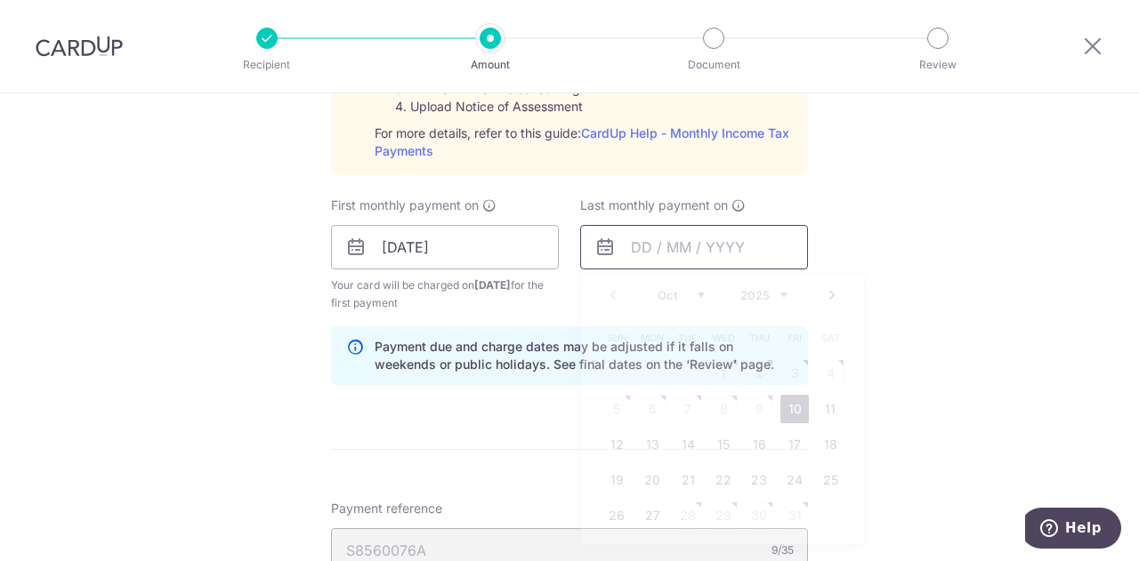
click at [653, 237] on input "text" at bounding box center [694, 247] width 228 height 44
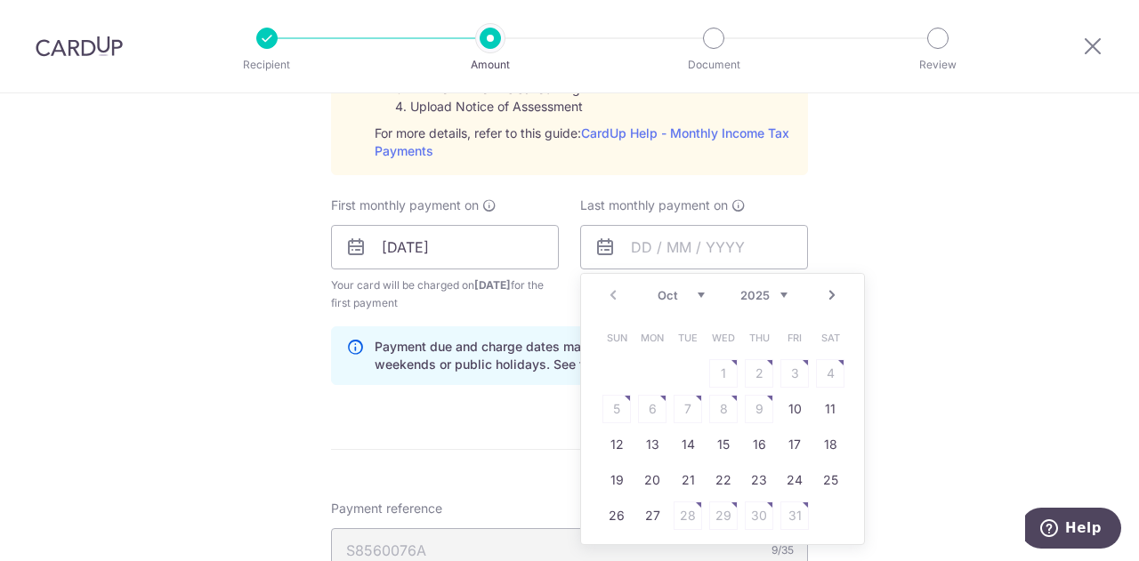
click at [701, 289] on div "Oct Nov Dec 2025 2026" at bounding box center [723, 295] width 130 height 15
click at [698, 292] on select "Oct Nov Dec" at bounding box center [681, 295] width 47 height 14
click at [826, 289] on link "Next" at bounding box center [831, 295] width 21 height 21
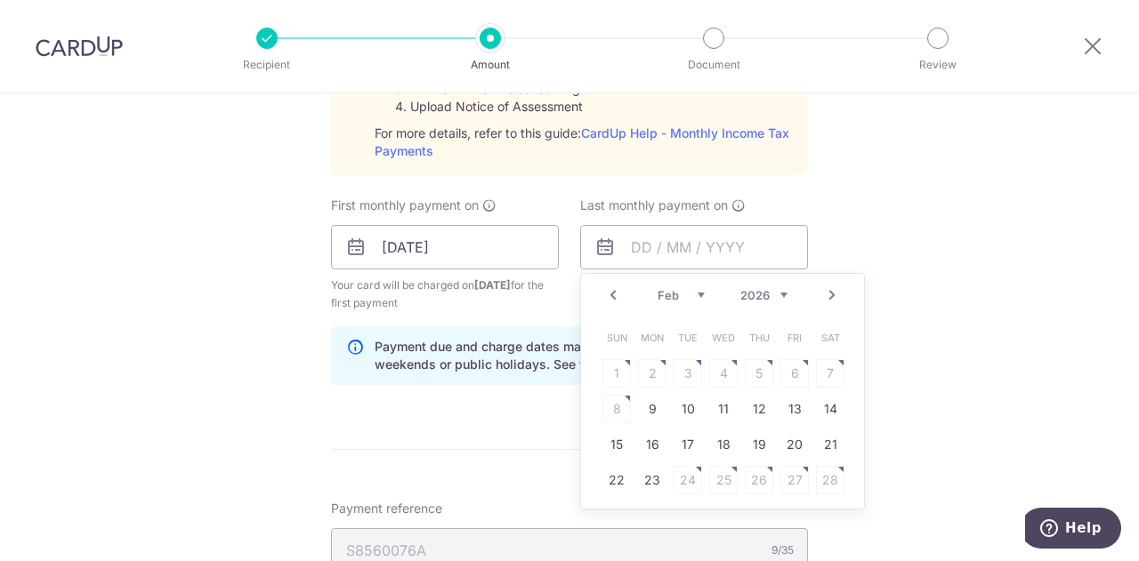
click at [826, 289] on link "Next" at bounding box center [831, 295] width 21 height 21
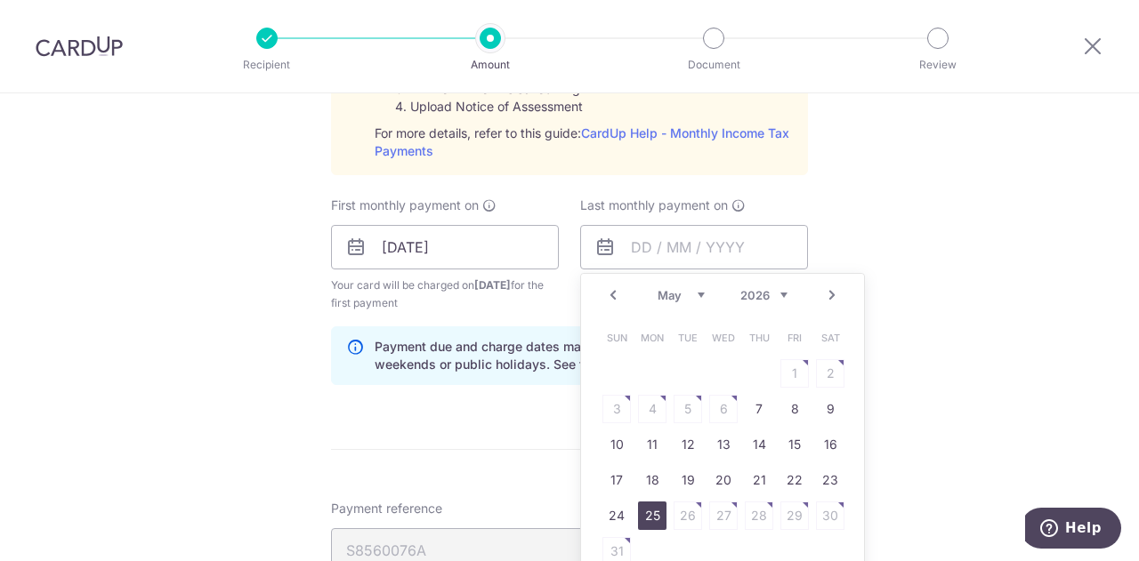
click at [650, 515] on link "25" at bounding box center [652, 516] width 28 height 28
type input "25/05/2026"
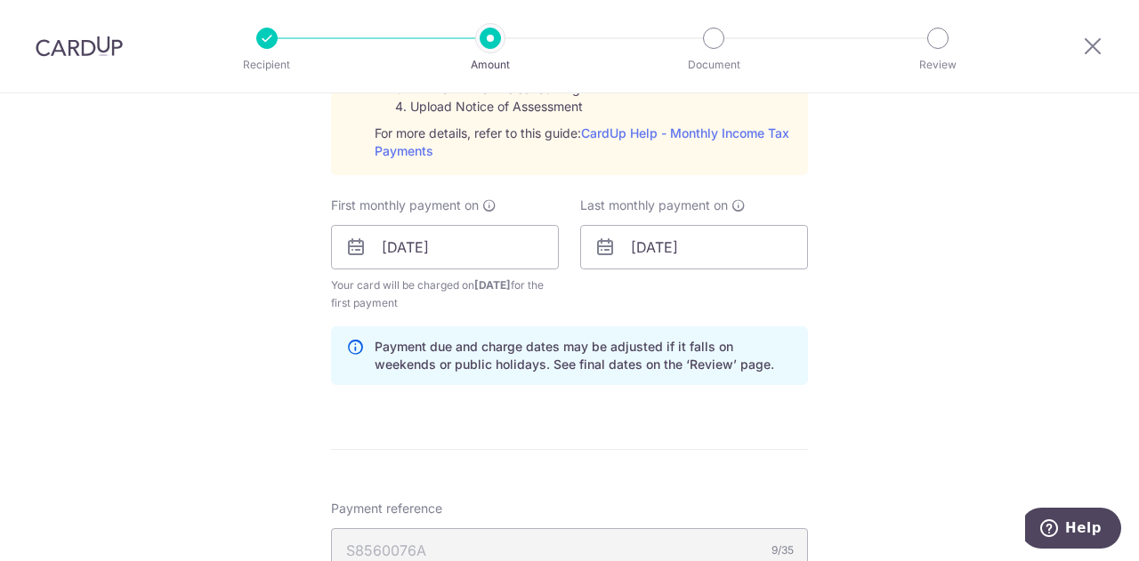
click at [1000, 380] on div "Tell us more about your payment Enter one-time or monthly payment amount SGD 71…" at bounding box center [569, 154] width 1139 height 2008
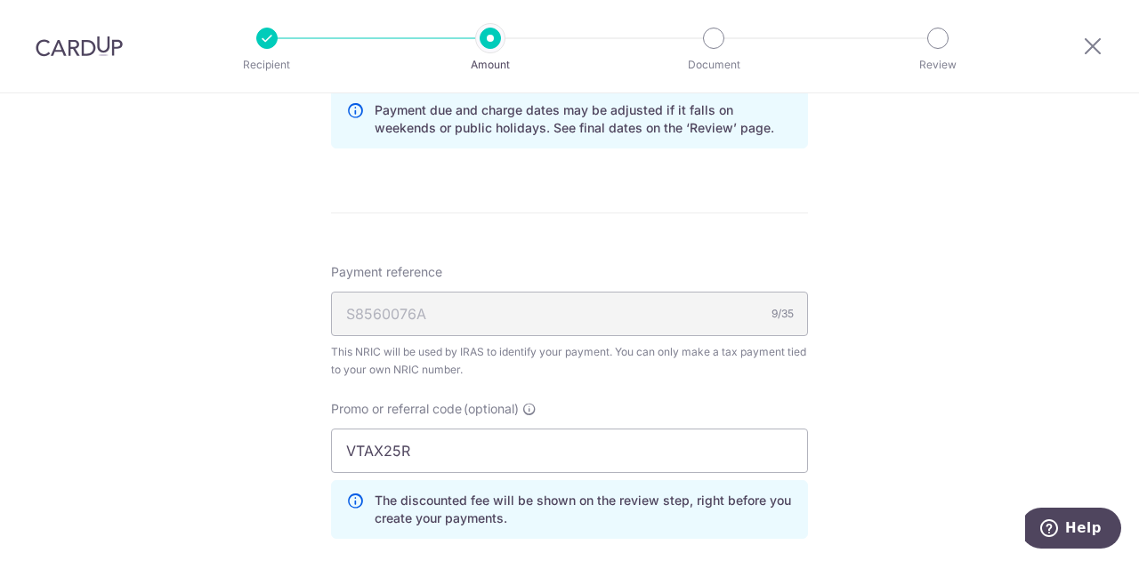
scroll to position [1417, 0]
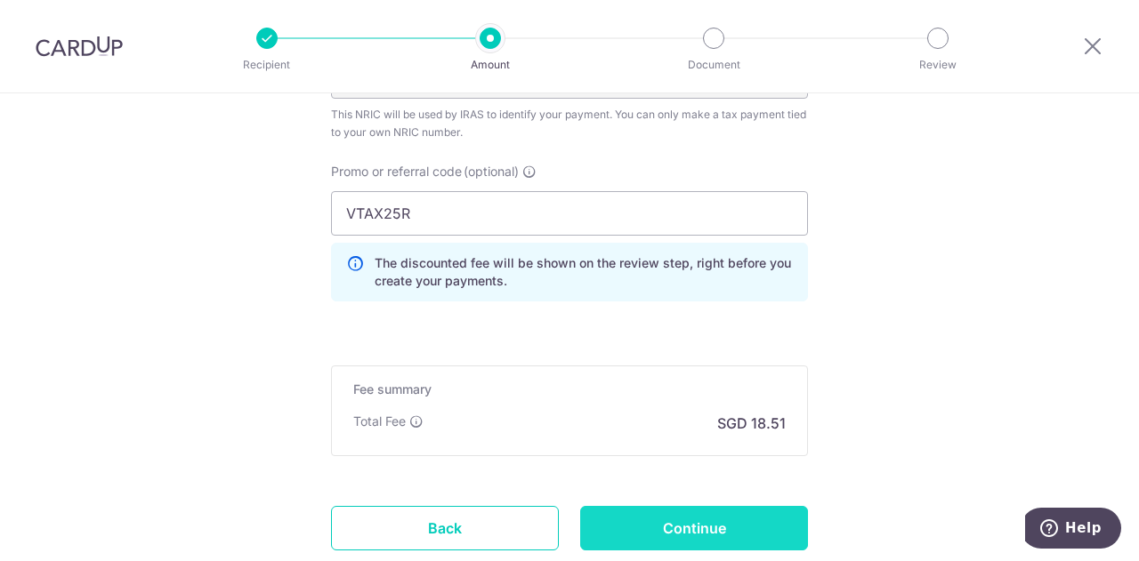
click at [755, 515] on input "Continue" at bounding box center [694, 528] width 228 height 44
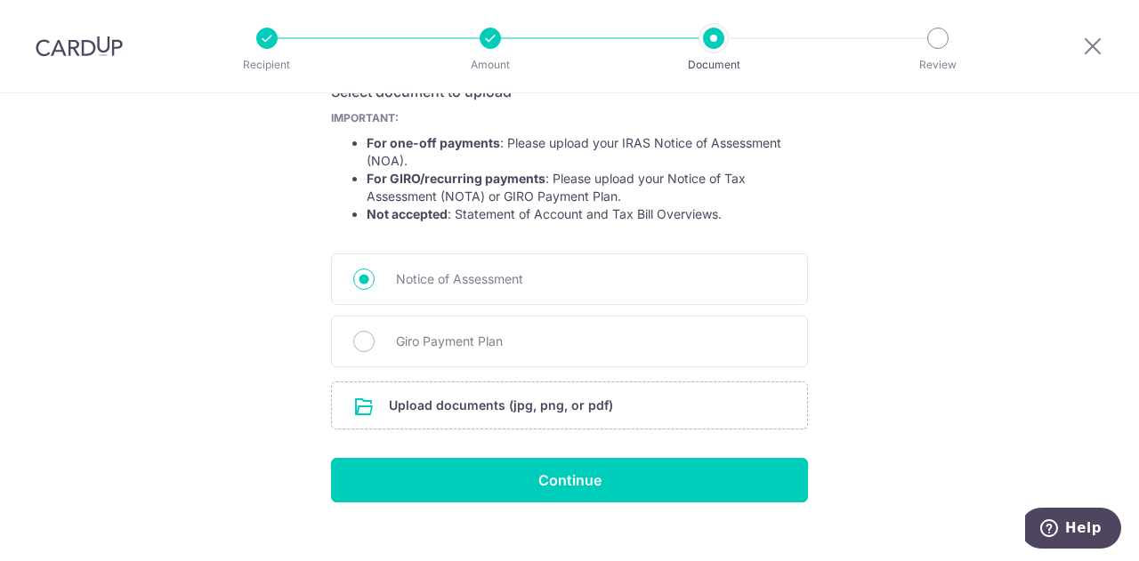
scroll to position [343, 0]
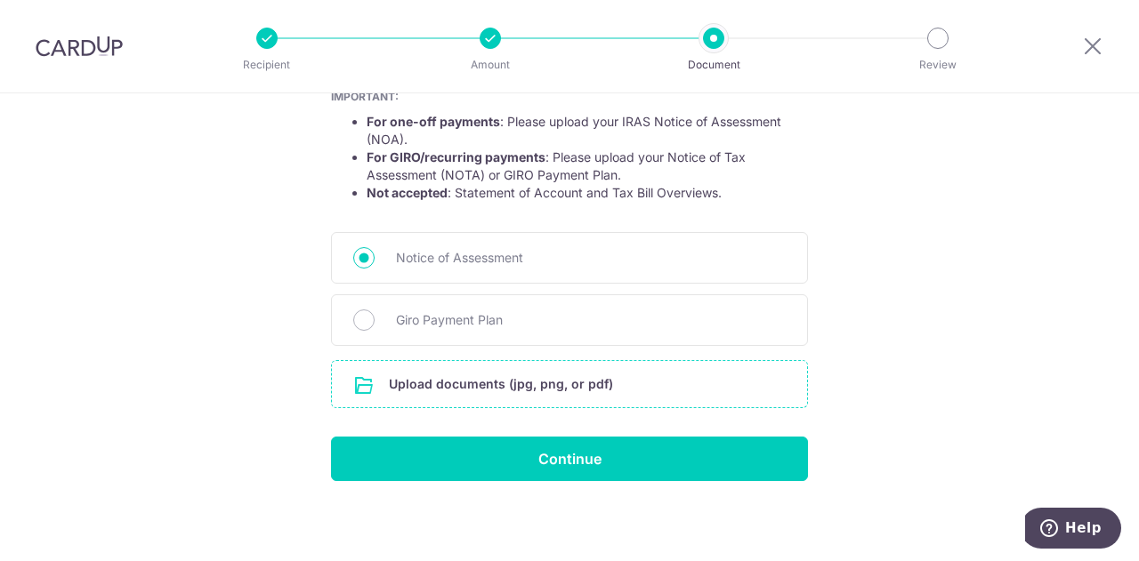
click at [542, 389] on input "file" at bounding box center [569, 384] width 475 height 46
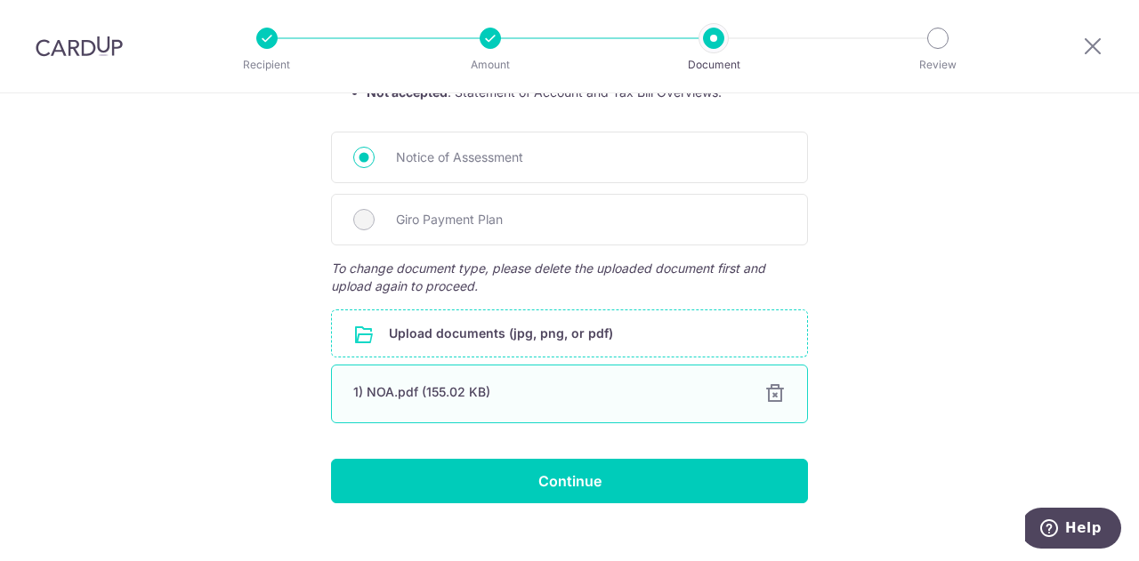
scroll to position [466, 0]
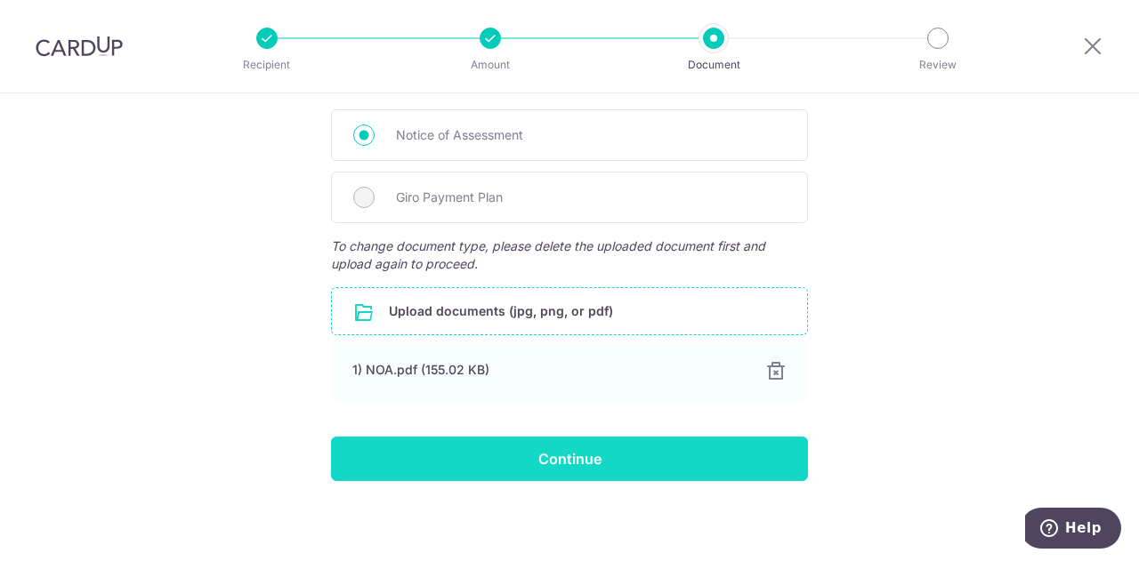
click at [635, 453] on input "Continue" at bounding box center [569, 459] width 477 height 44
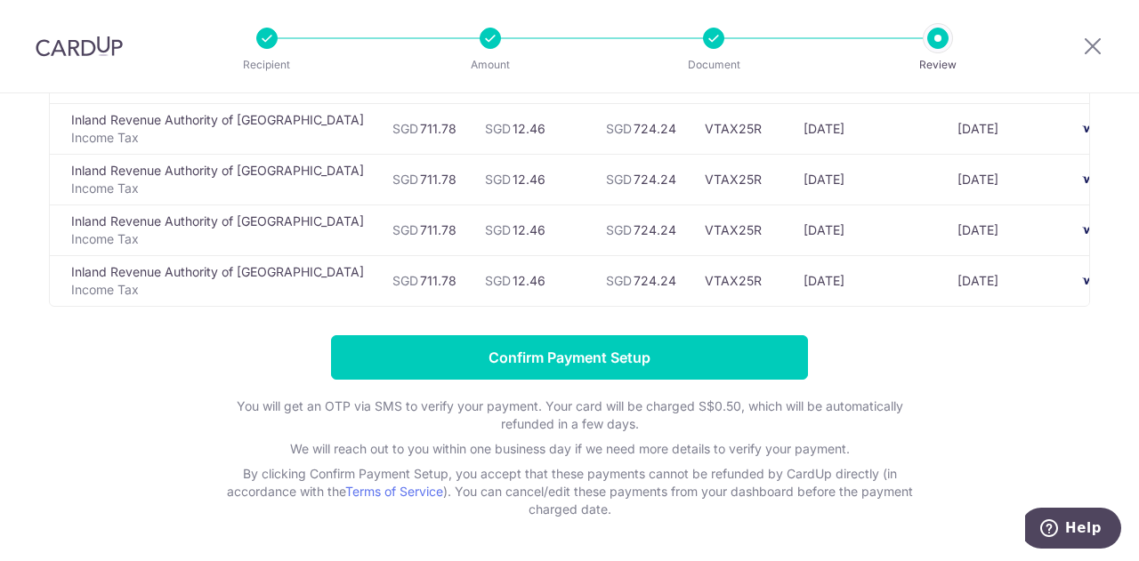
scroll to position [342, 0]
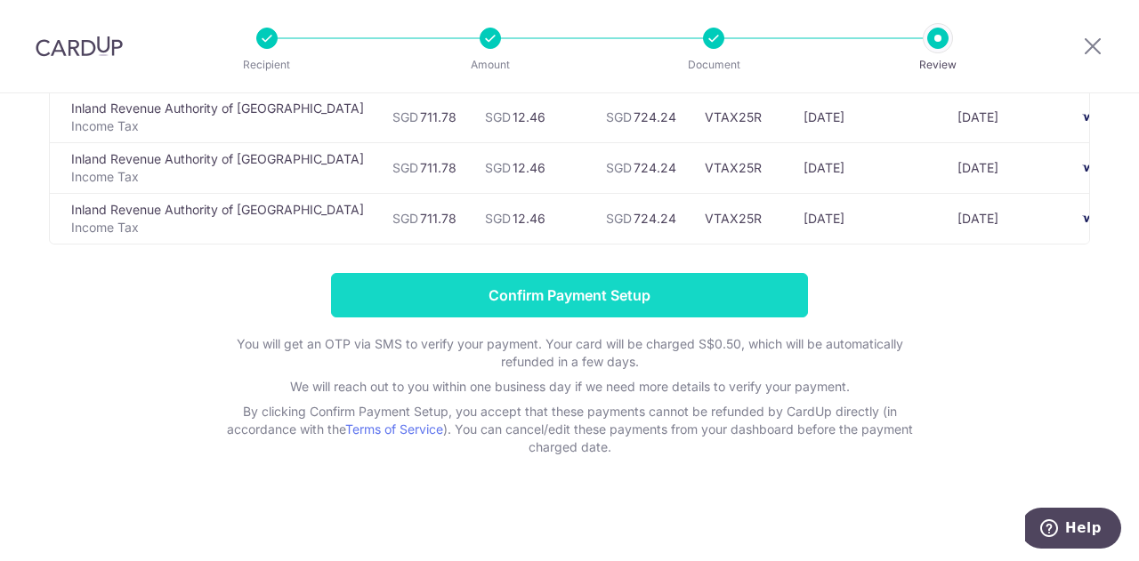
click at [672, 302] on input "Confirm Payment Setup" at bounding box center [569, 295] width 477 height 44
